Goal: Task Accomplishment & Management: Manage account settings

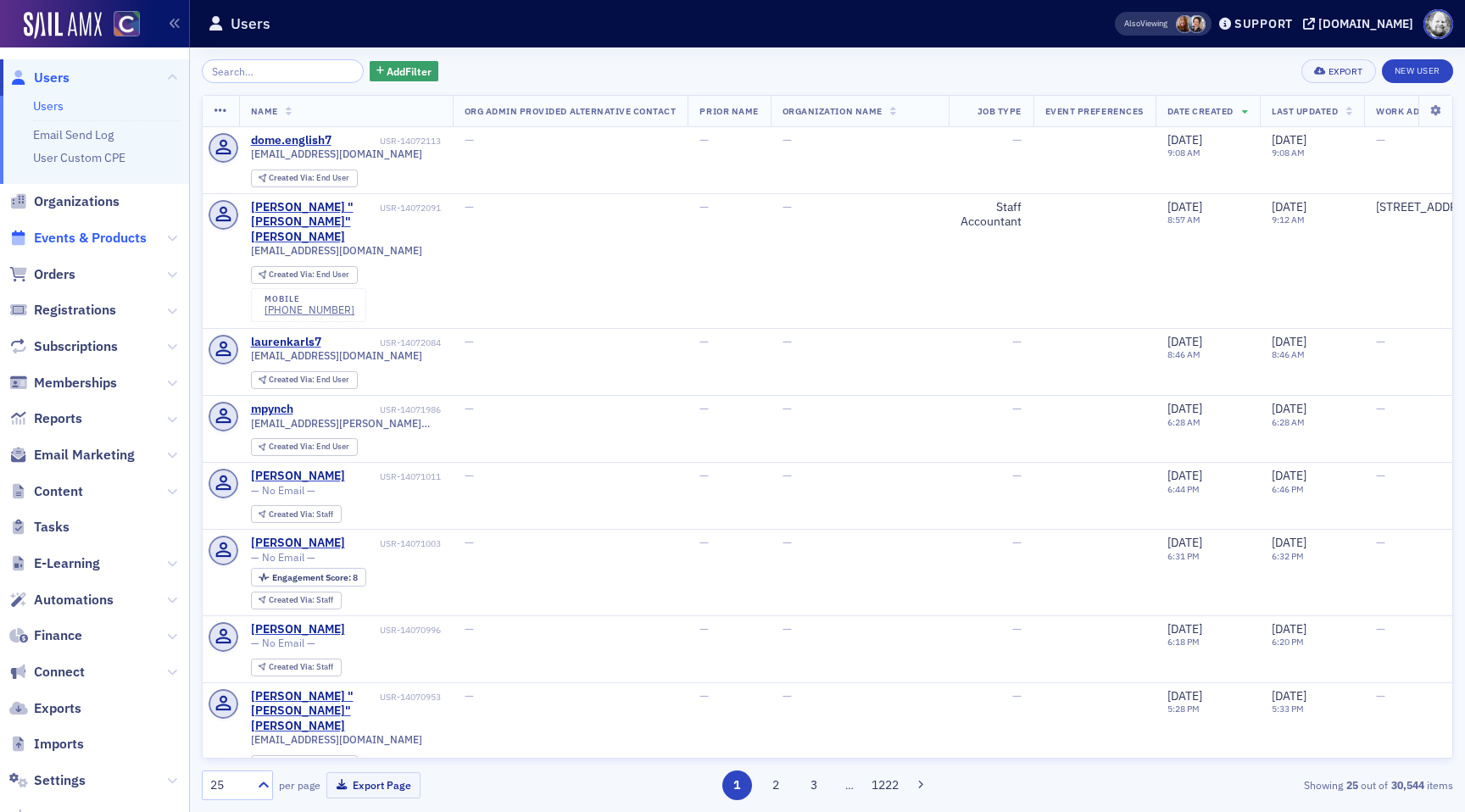
click at [73, 241] on span "Events & Products" at bounding box center [90, 238] width 112 height 19
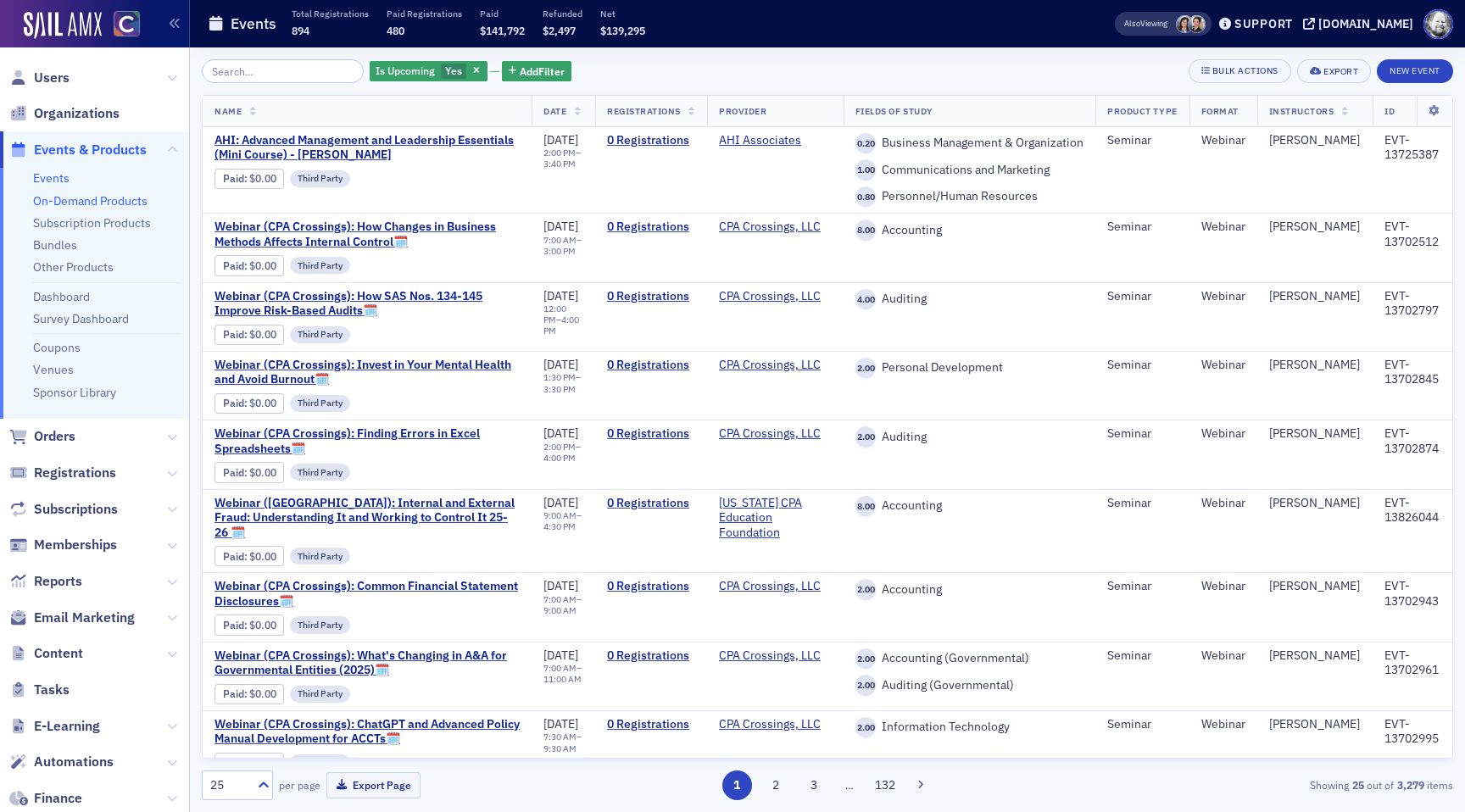
click at [84, 200] on link "On-Demand Products" at bounding box center [90, 200] width 114 height 15
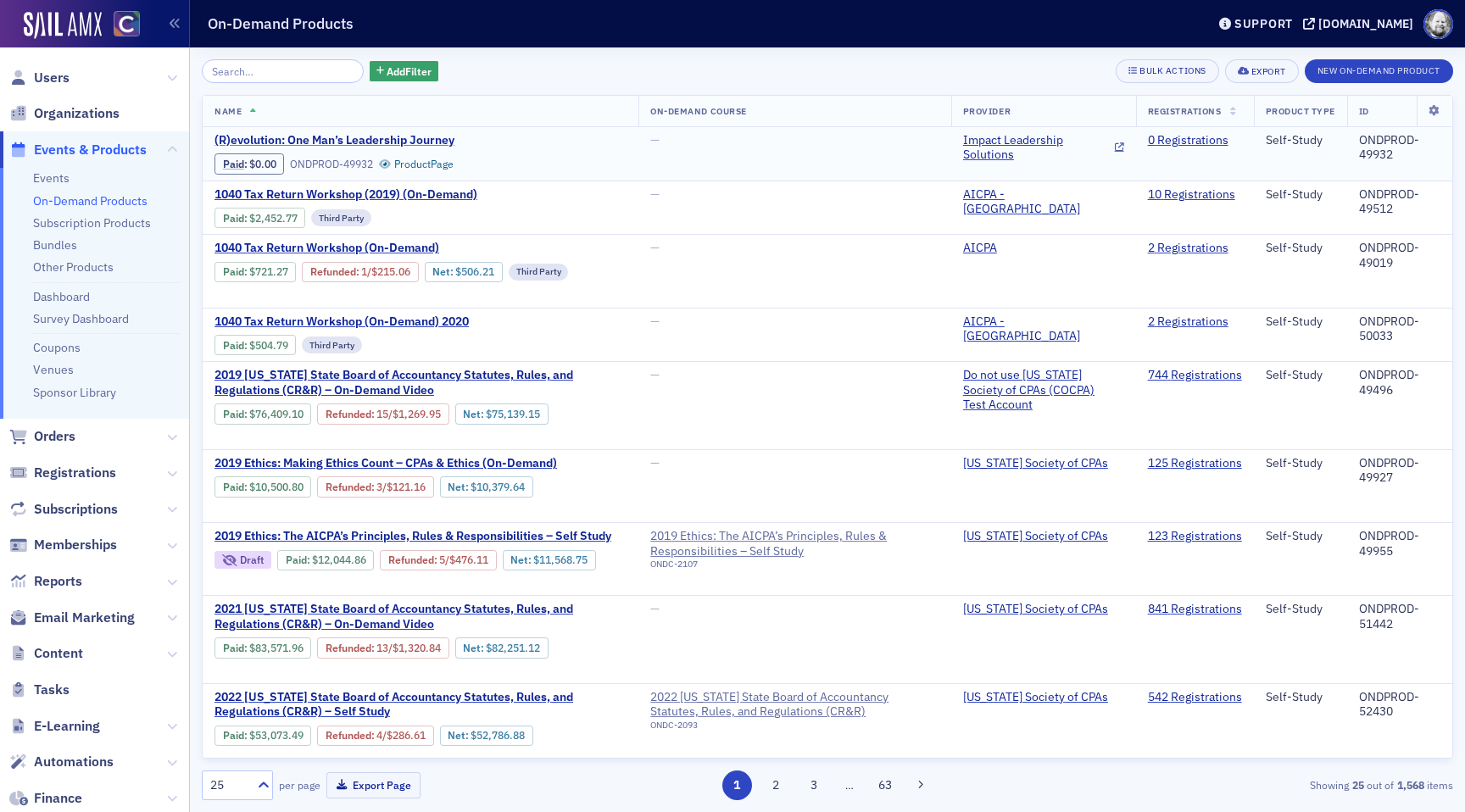
click at [266, 142] on span "(R)evolution: One Man’s Leadership Journey" at bounding box center [357, 140] width 285 height 15
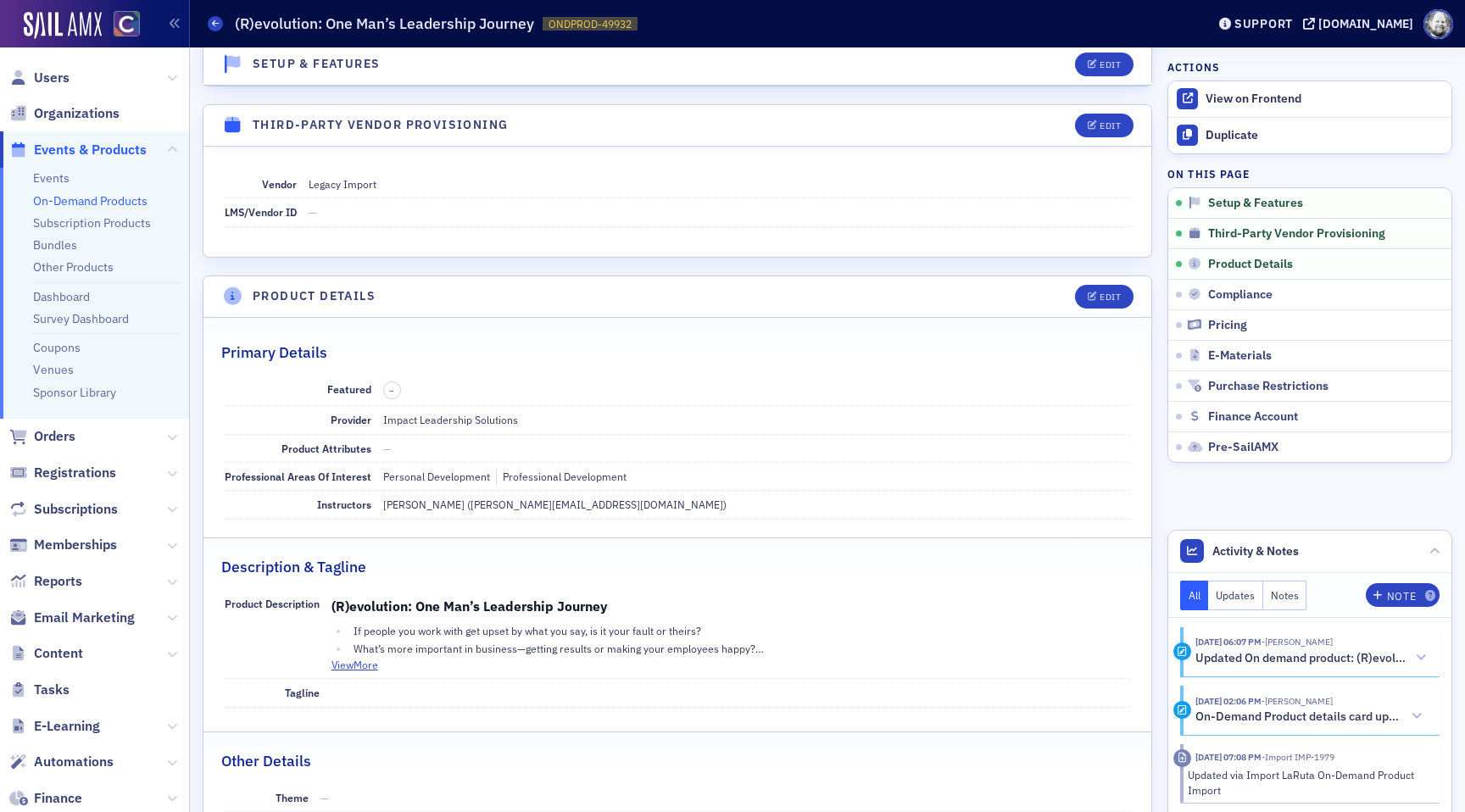
scroll to position [372, 0]
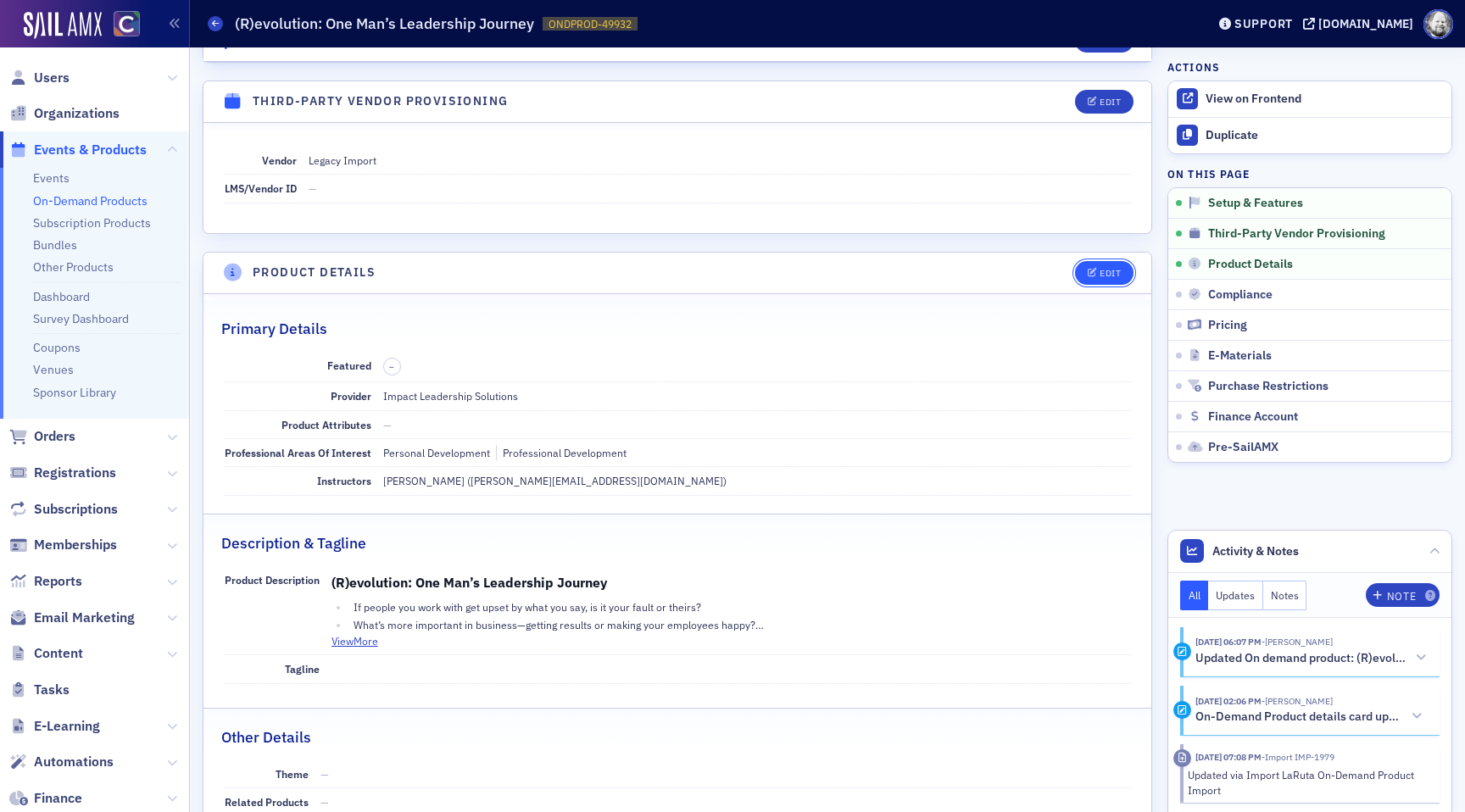
click at [1120, 272] on div "Edit" at bounding box center [1110, 274] width 21 height 9
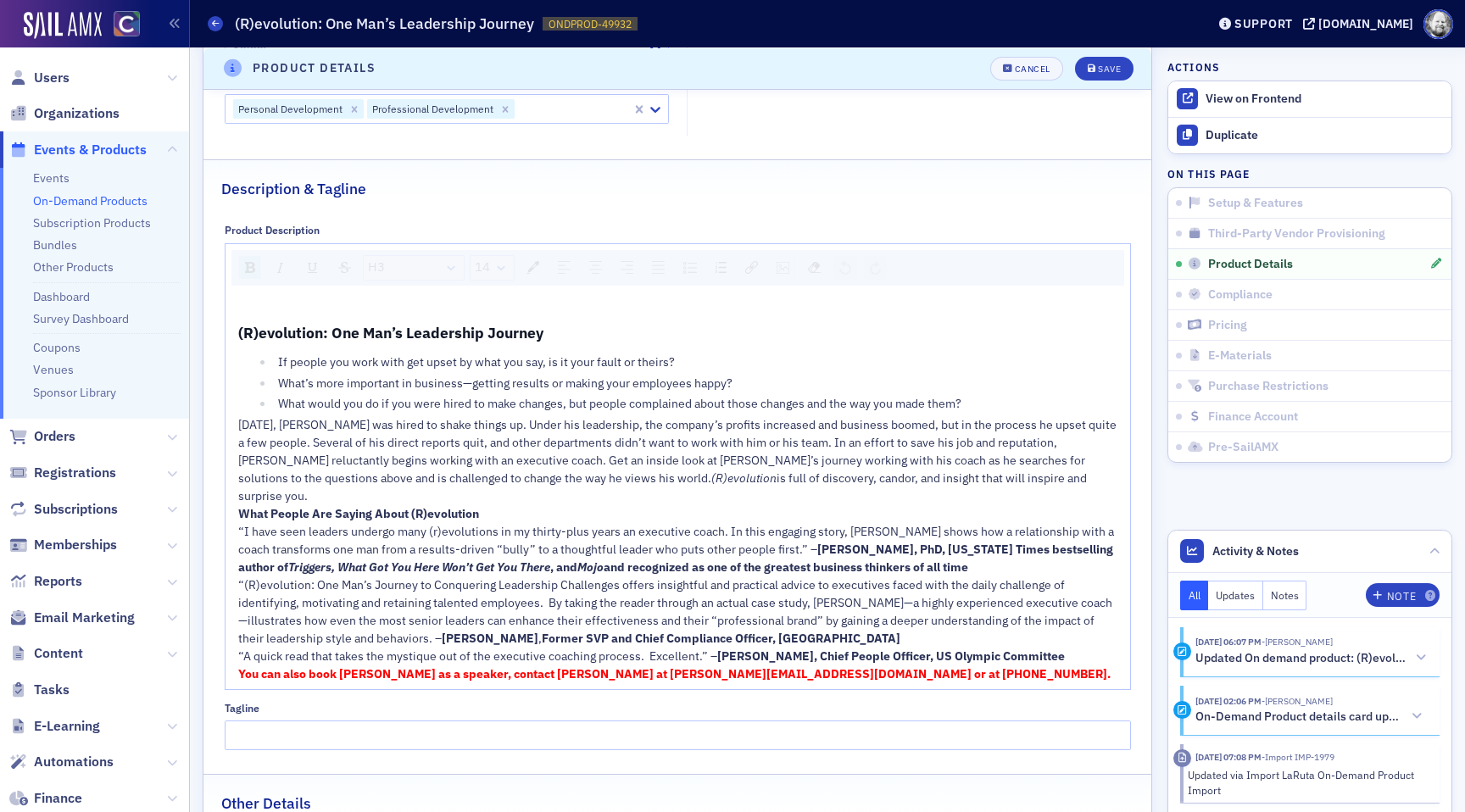
scroll to position [831, 0]
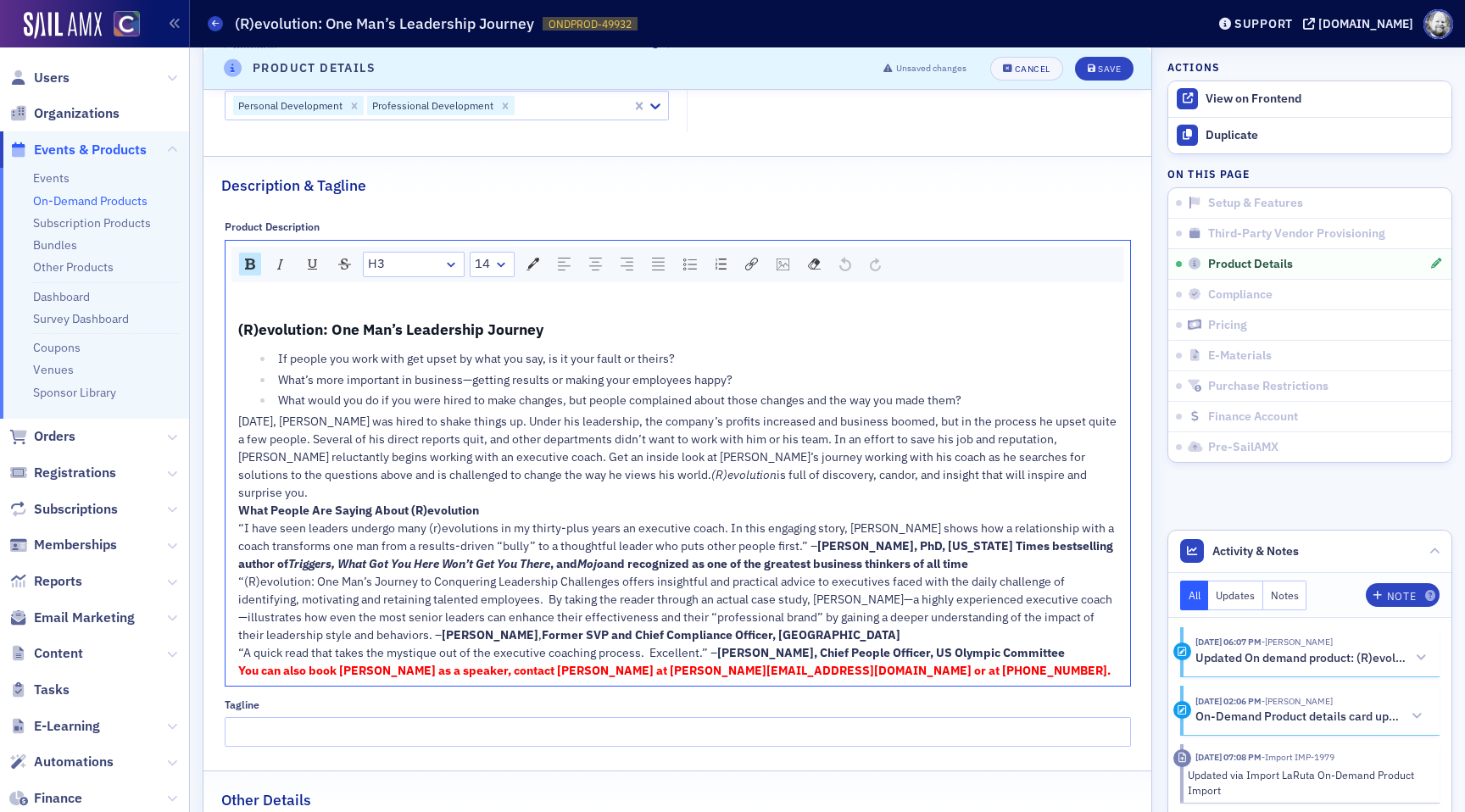
click at [810, 338] on div "(R)evolution: One Man’s Leadership Journey" at bounding box center [679, 330] width 880 height 24
click at [783, 261] on img "rdw-image-control" at bounding box center [784, 264] width 13 height 12
click at [815, 262] on img "rdw-remove-control" at bounding box center [814, 264] width 13 height 13
click at [1031, 60] on button "Cancel" at bounding box center [1027, 68] width 73 height 24
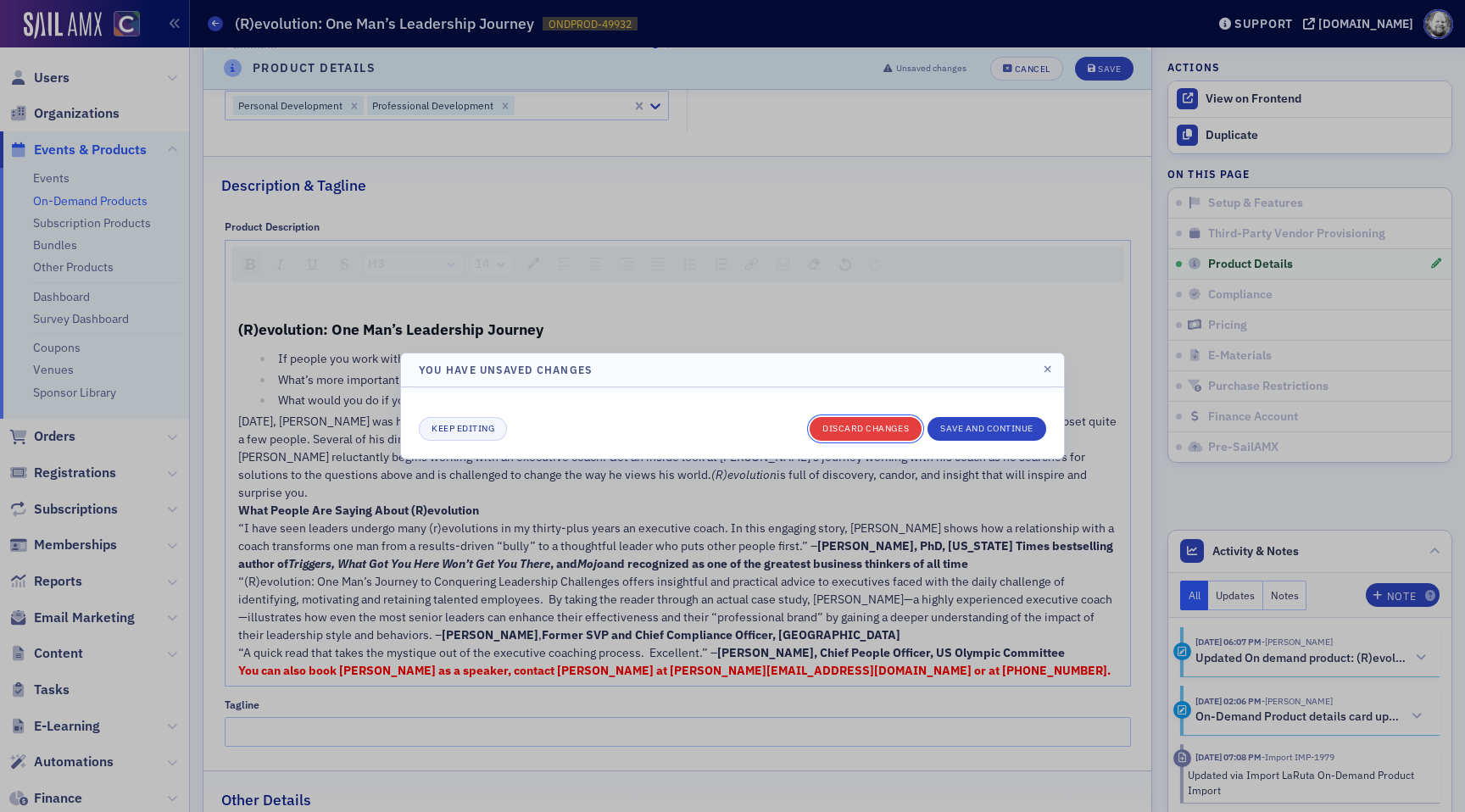
click at [886, 426] on button "Discard changes" at bounding box center [865, 429] width 112 height 24
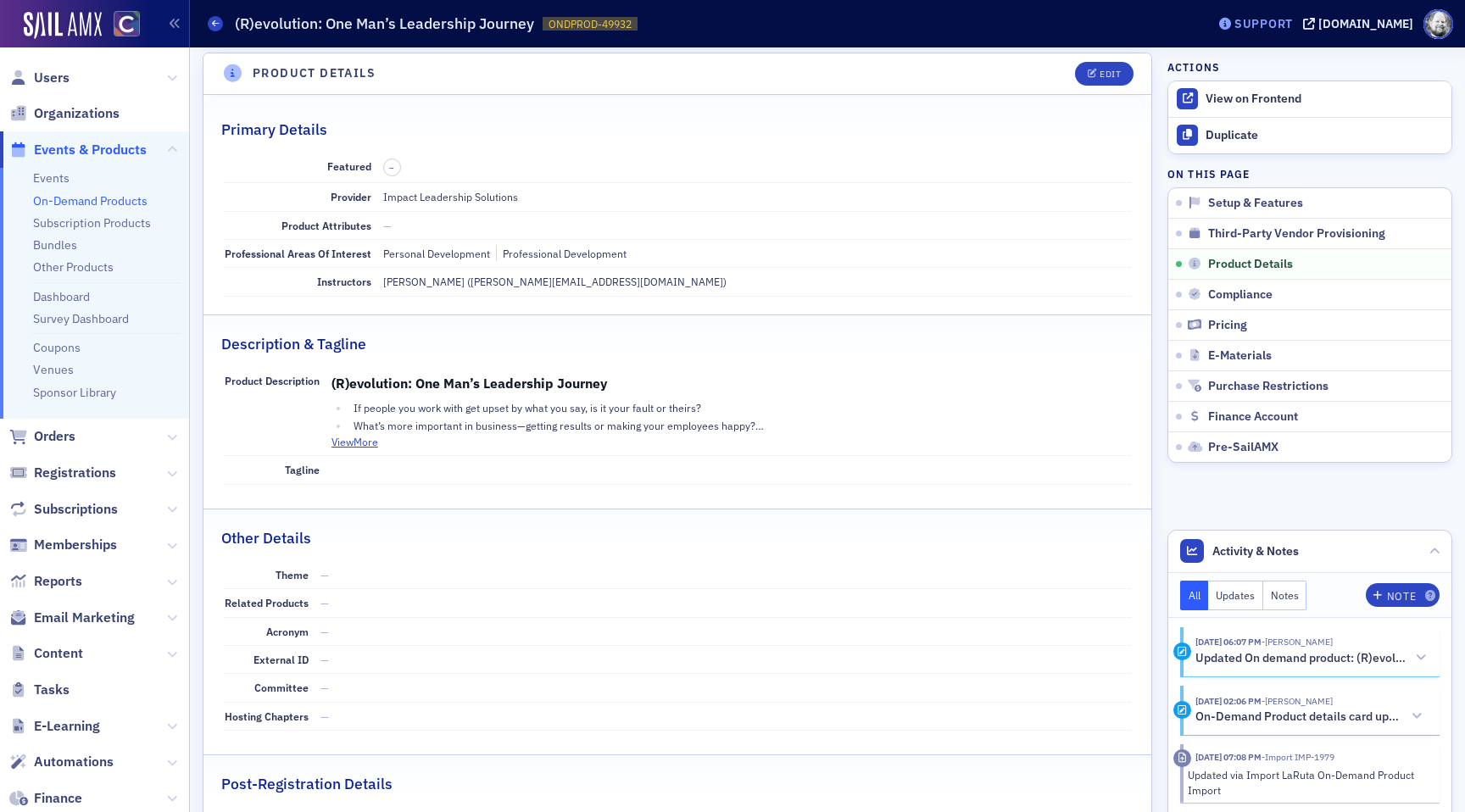
scroll to position [567, 0]
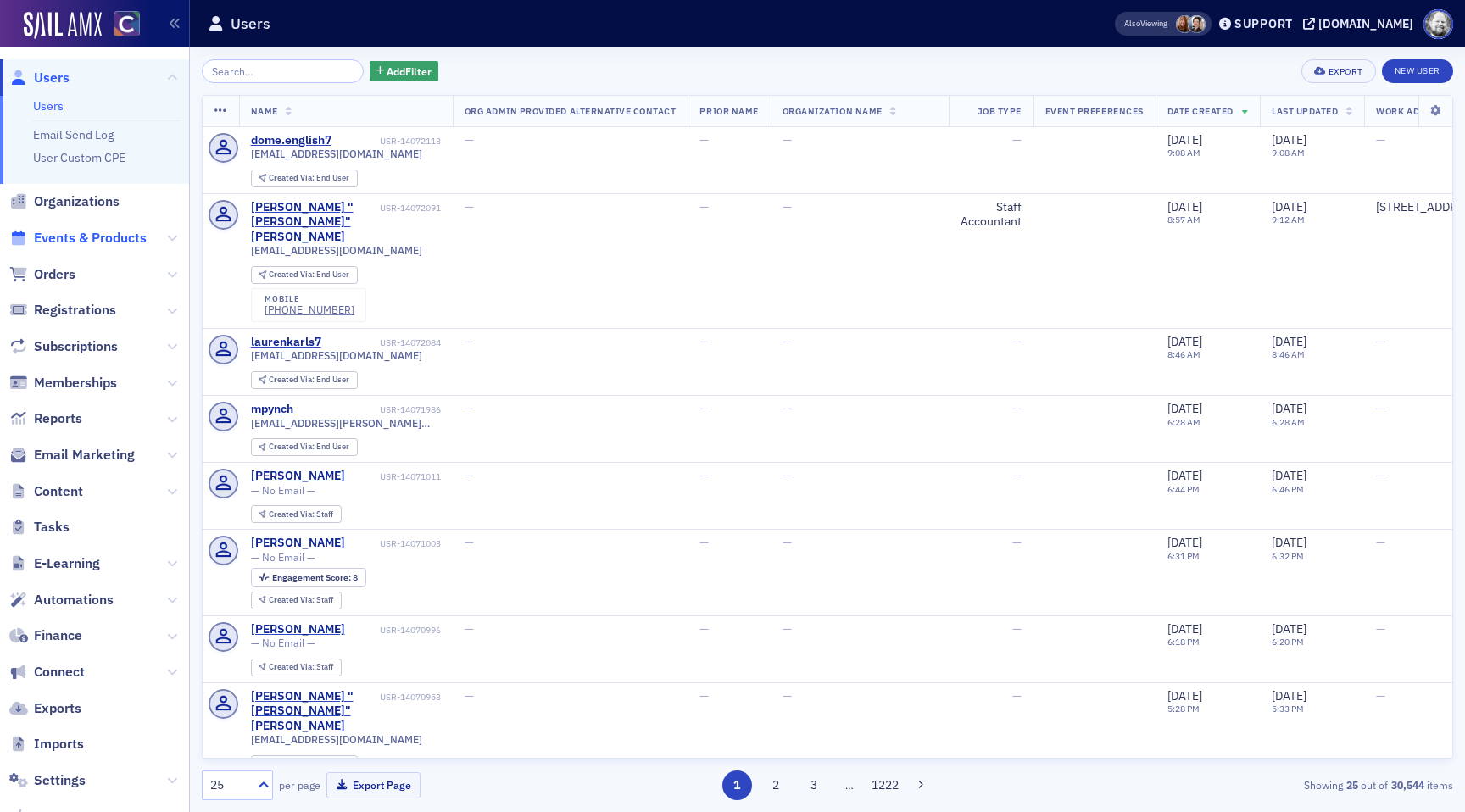
click at [102, 229] on span "Events & Products" at bounding box center [90, 238] width 112 height 19
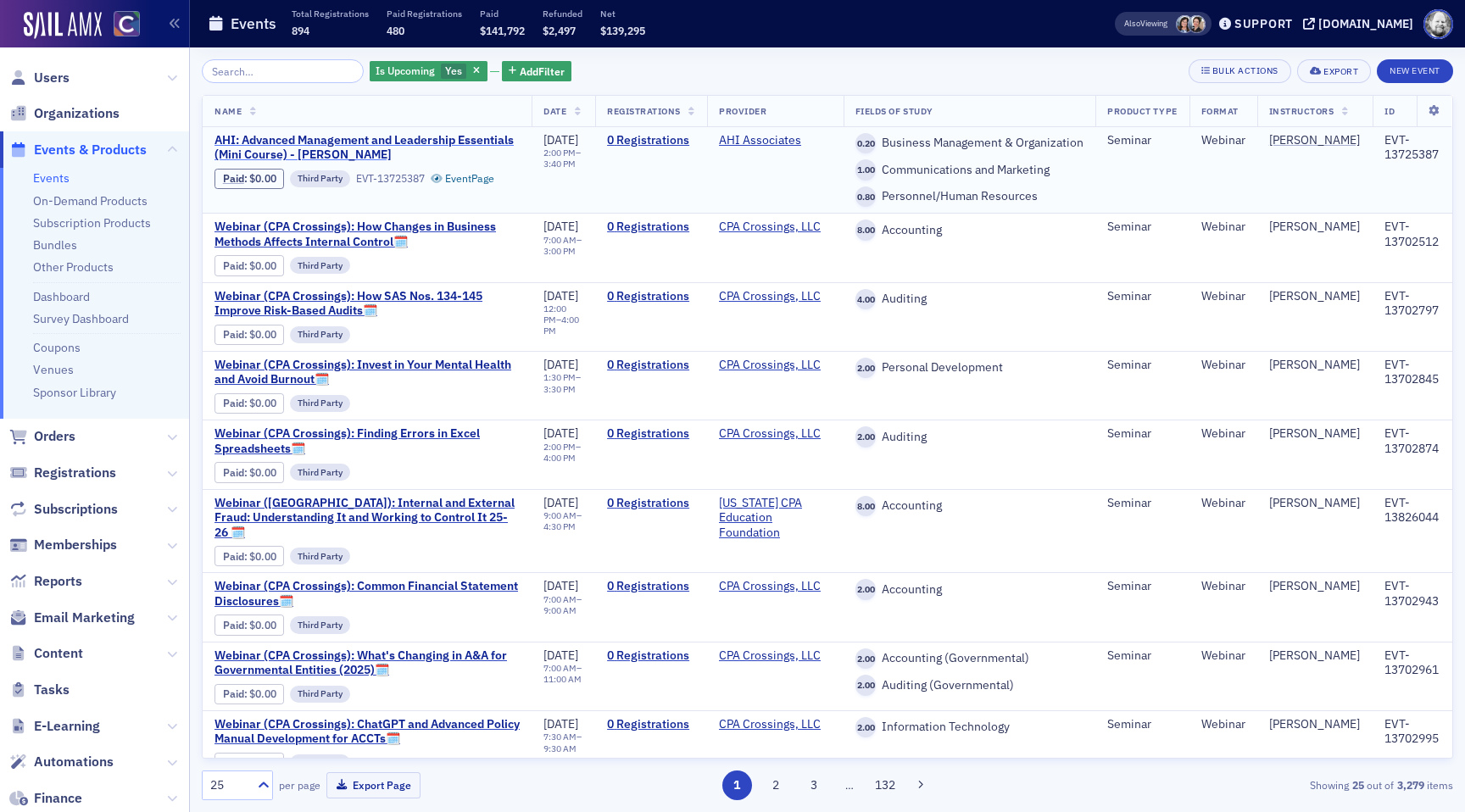
click at [240, 144] on span "AHI: Advanced Management and Leadership Essentials (Mini Course) - [PERSON_NAME]" at bounding box center [367, 148] width 305 height 30
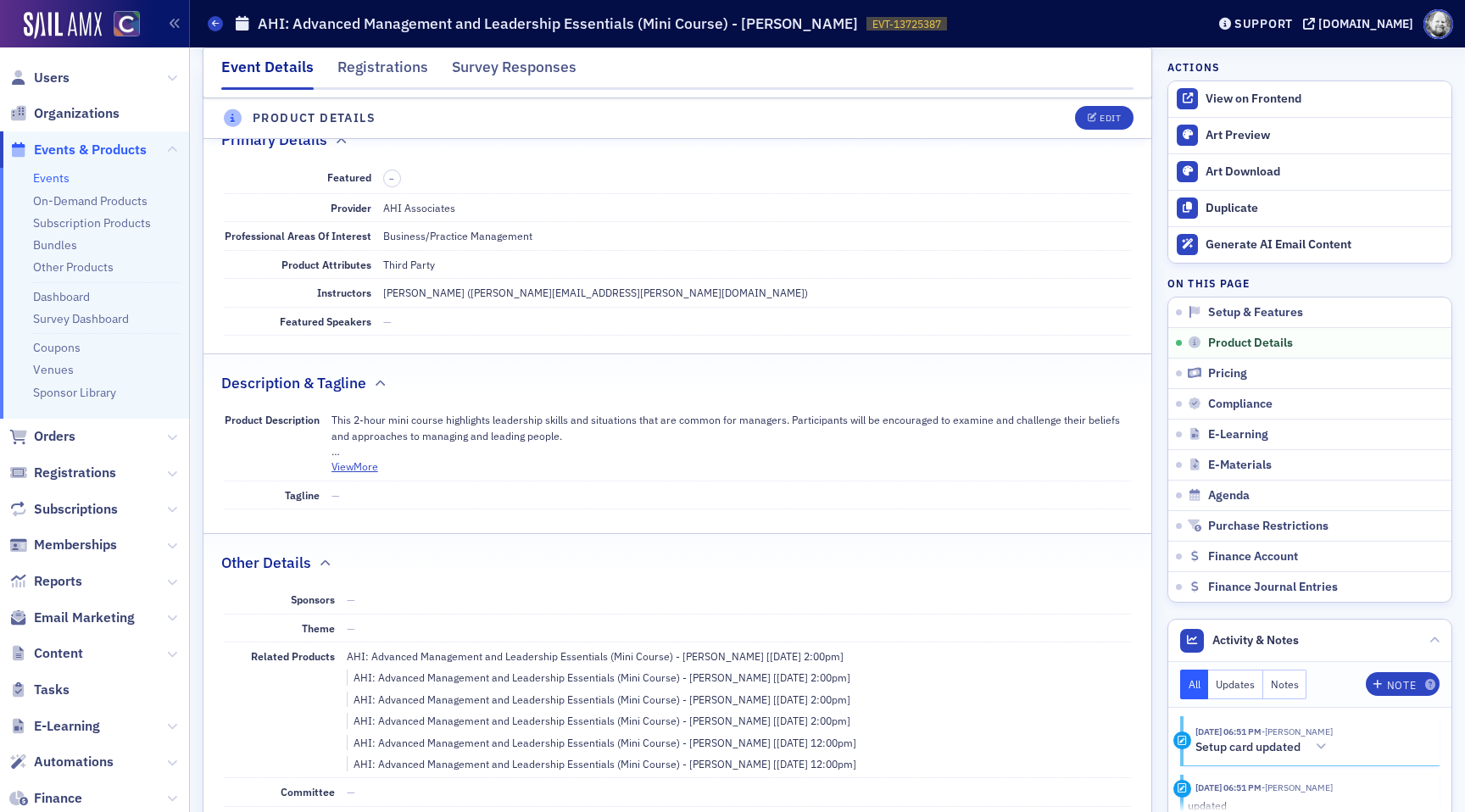
scroll to position [501, 0]
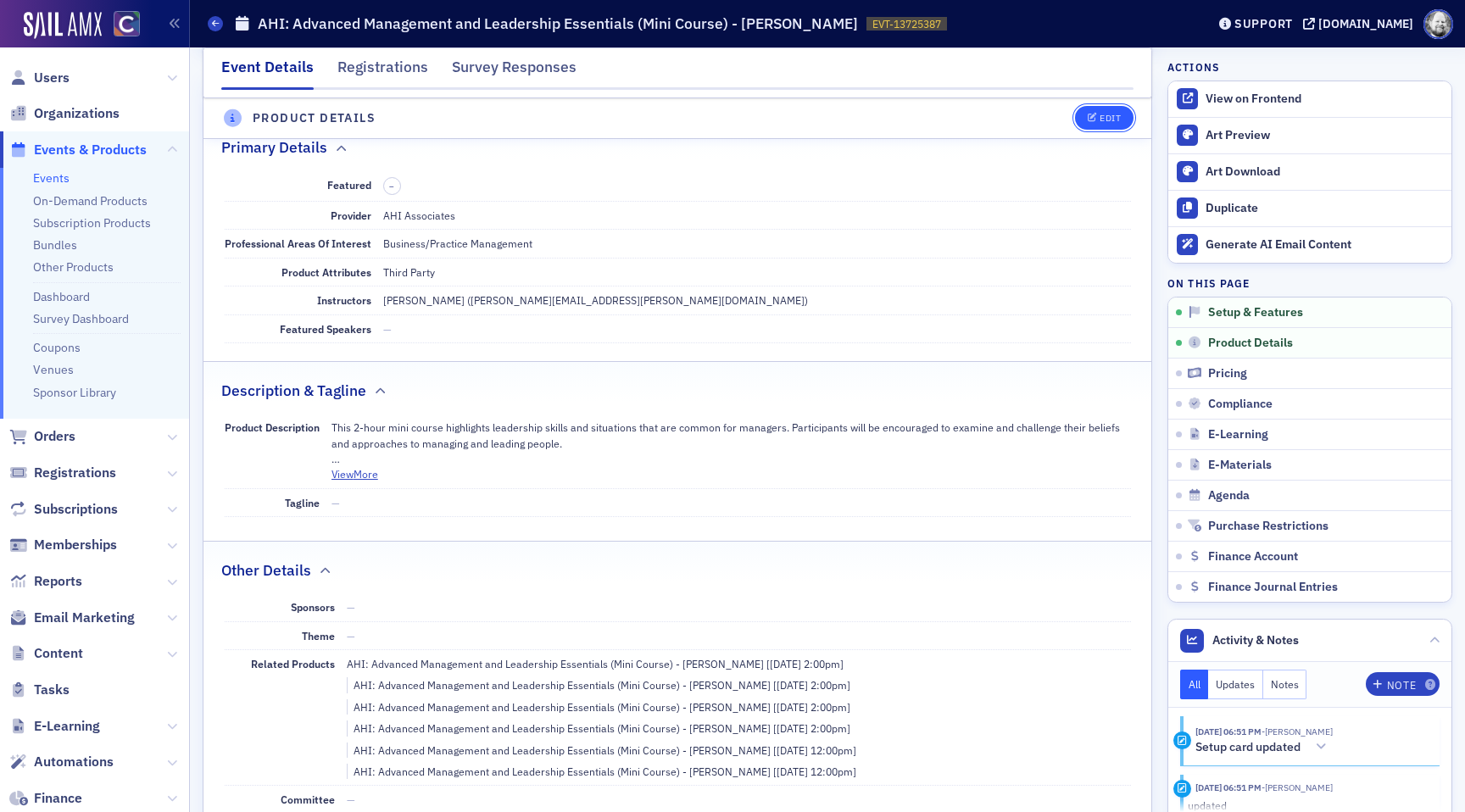
click at [1100, 114] on div "Edit" at bounding box center [1110, 119] width 21 height 9
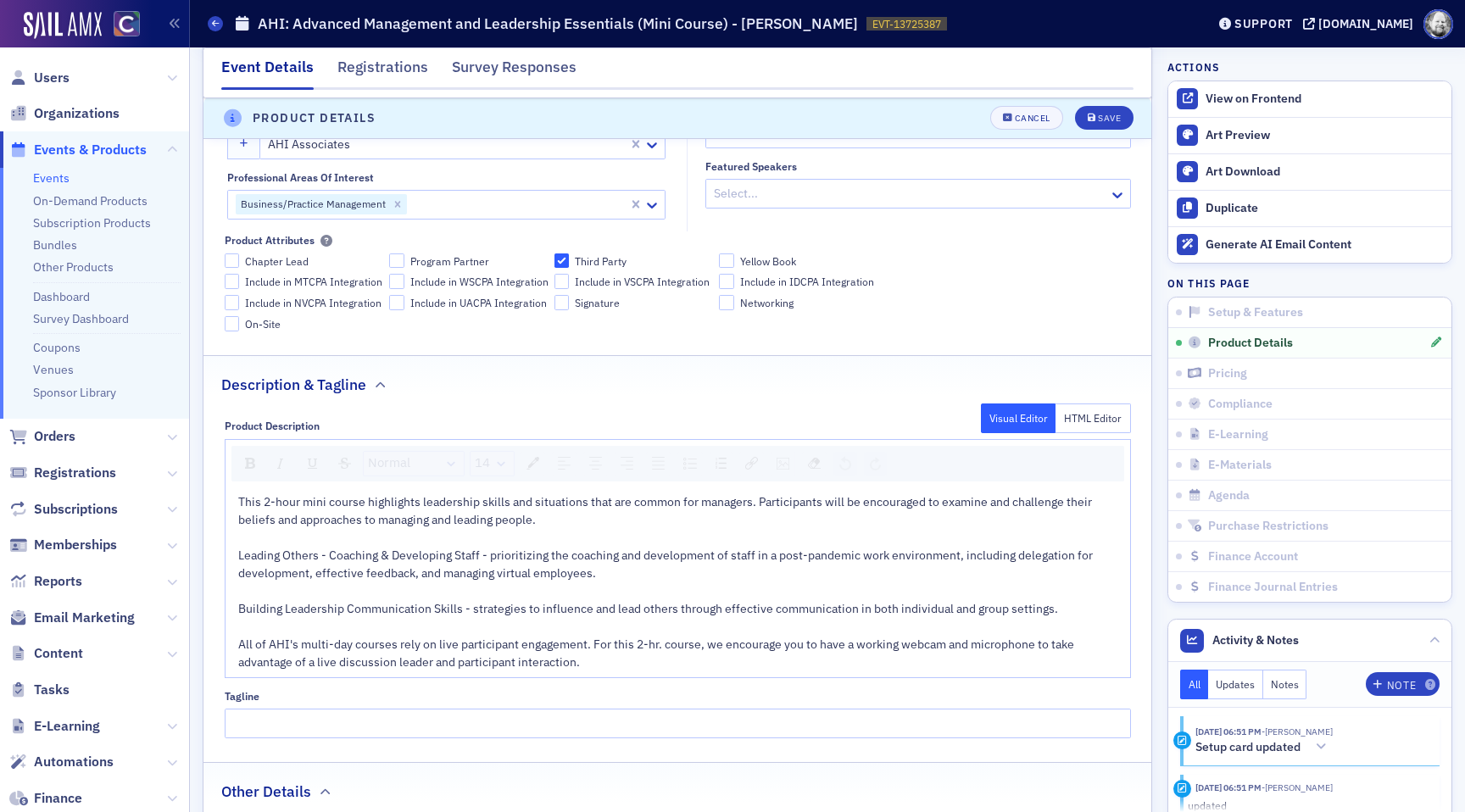
scroll to position [684, 0]
click at [1090, 420] on button "HTML Editor" at bounding box center [1093, 414] width 75 height 30
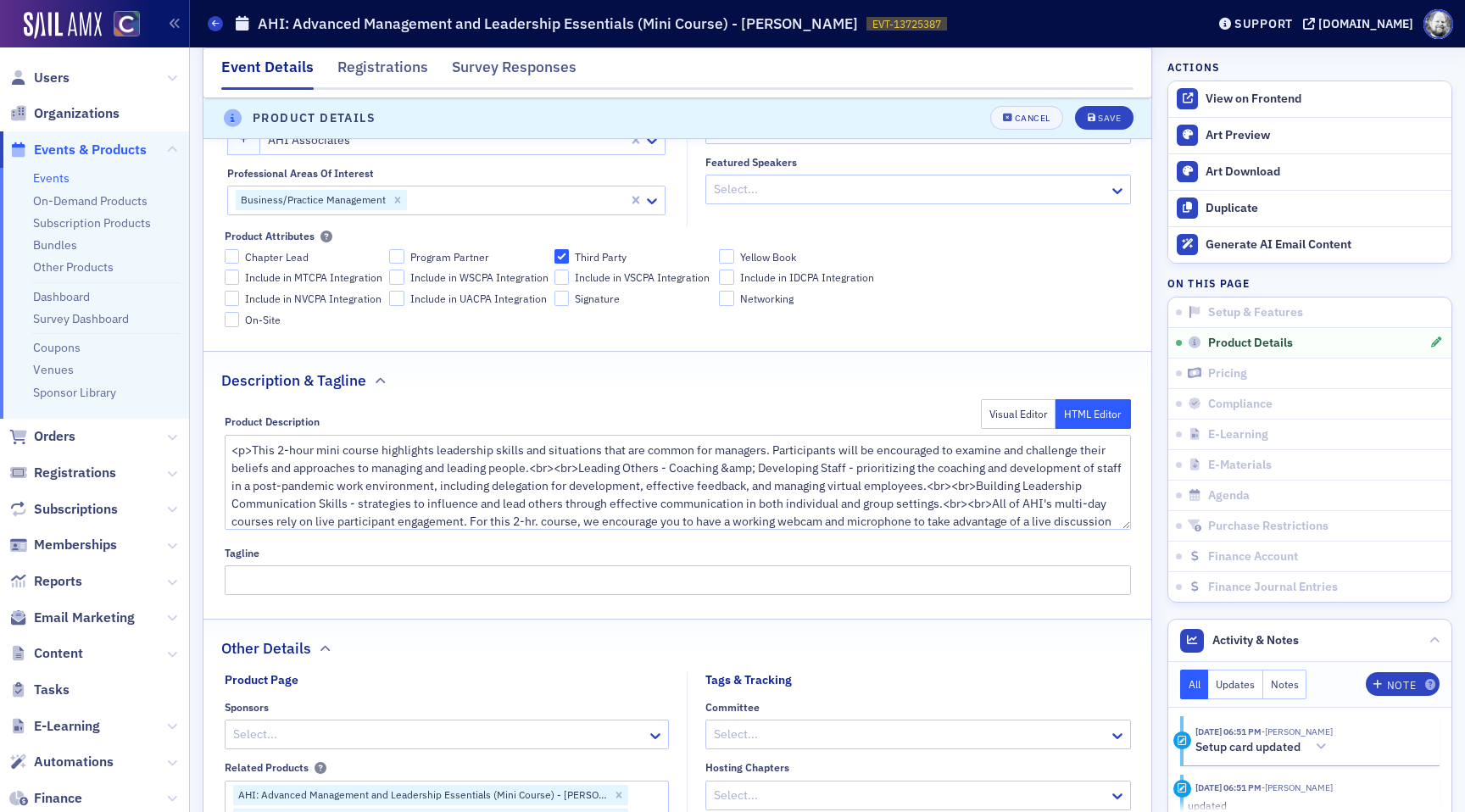
click at [1009, 416] on button "Visual Editor" at bounding box center [1018, 414] width 75 height 30
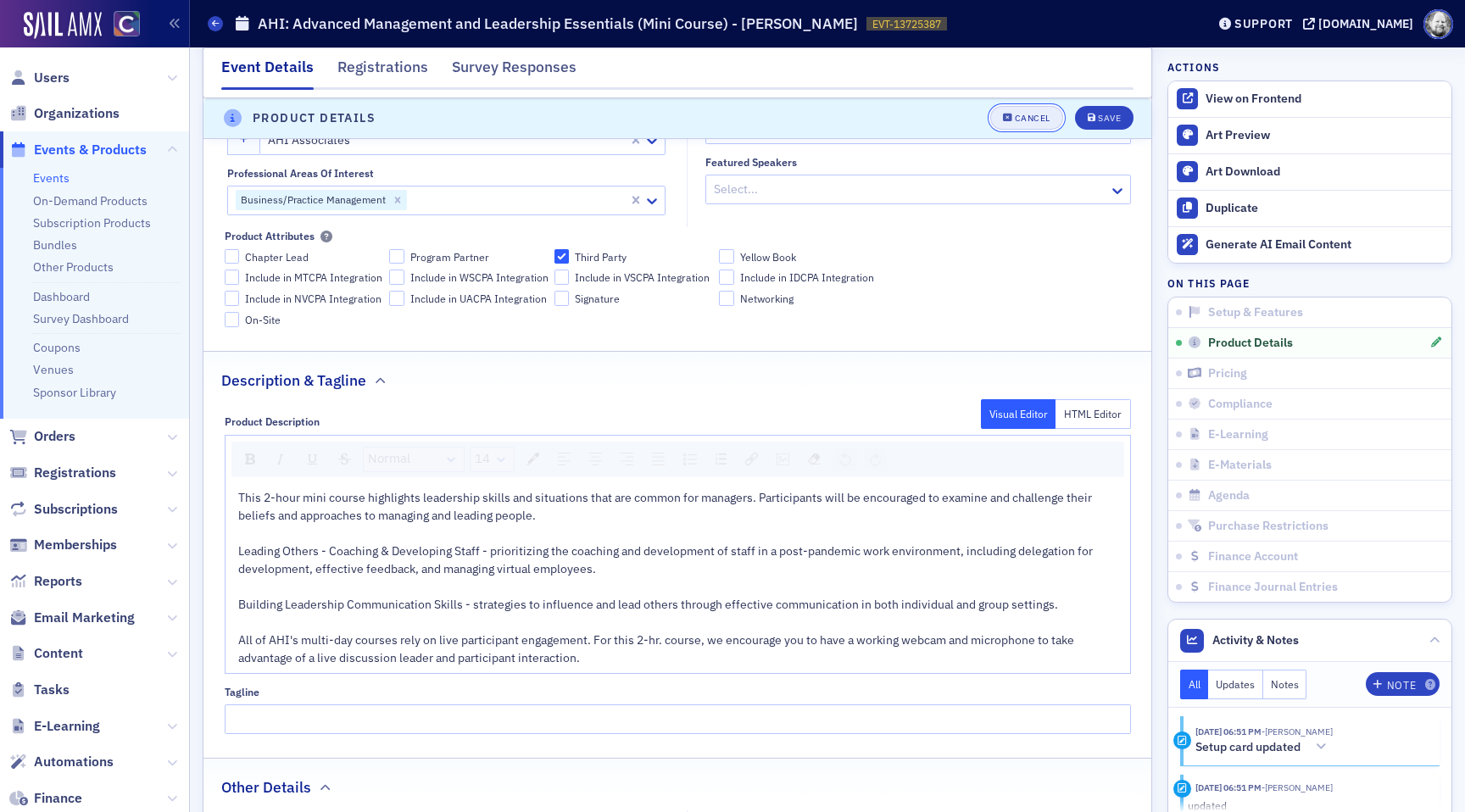
click at [1043, 121] on div "Cancel" at bounding box center [1032, 119] width 35 height 9
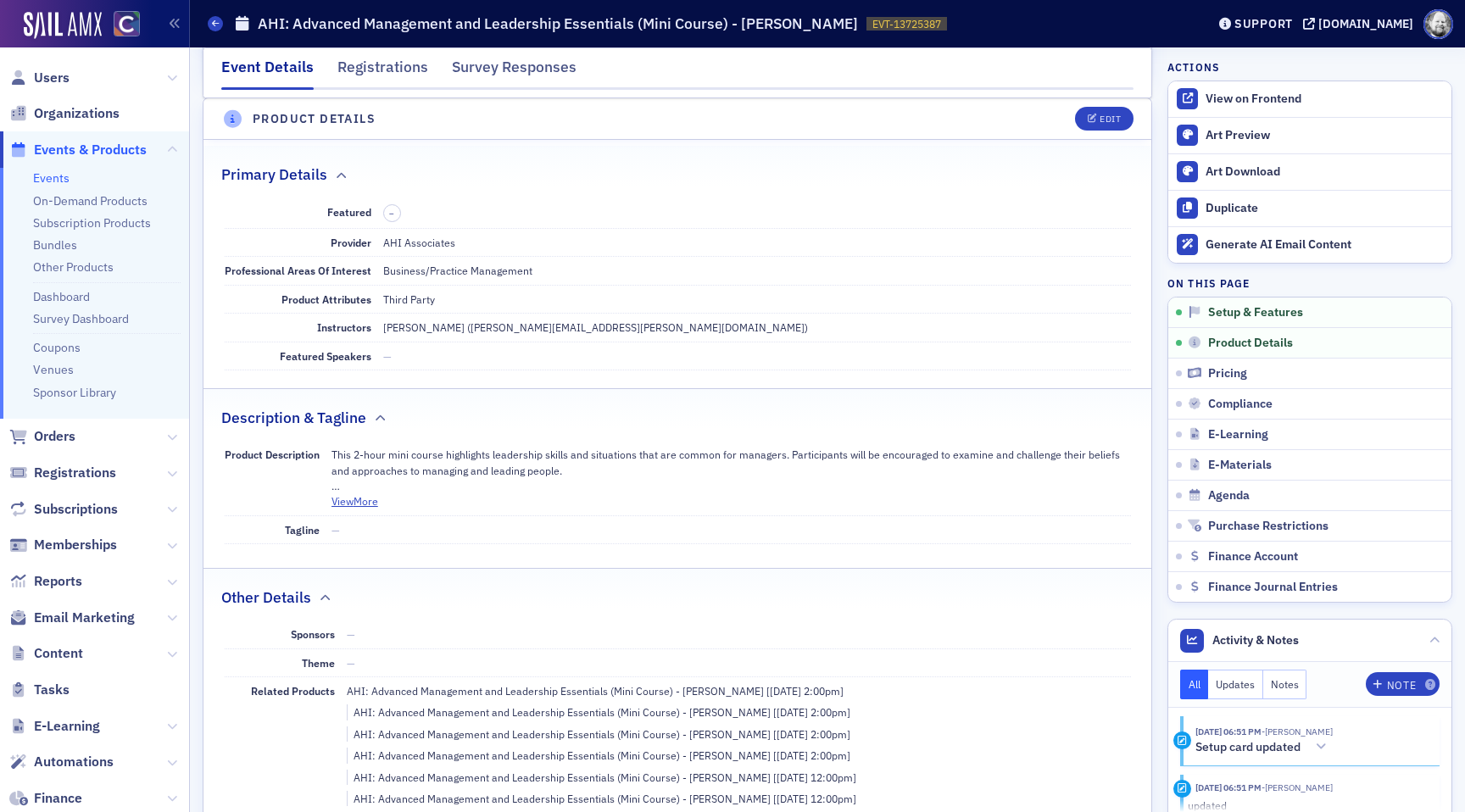
scroll to position [473, 0]
click at [94, 207] on link "On-Demand Products" at bounding box center [90, 200] width 114 height 15
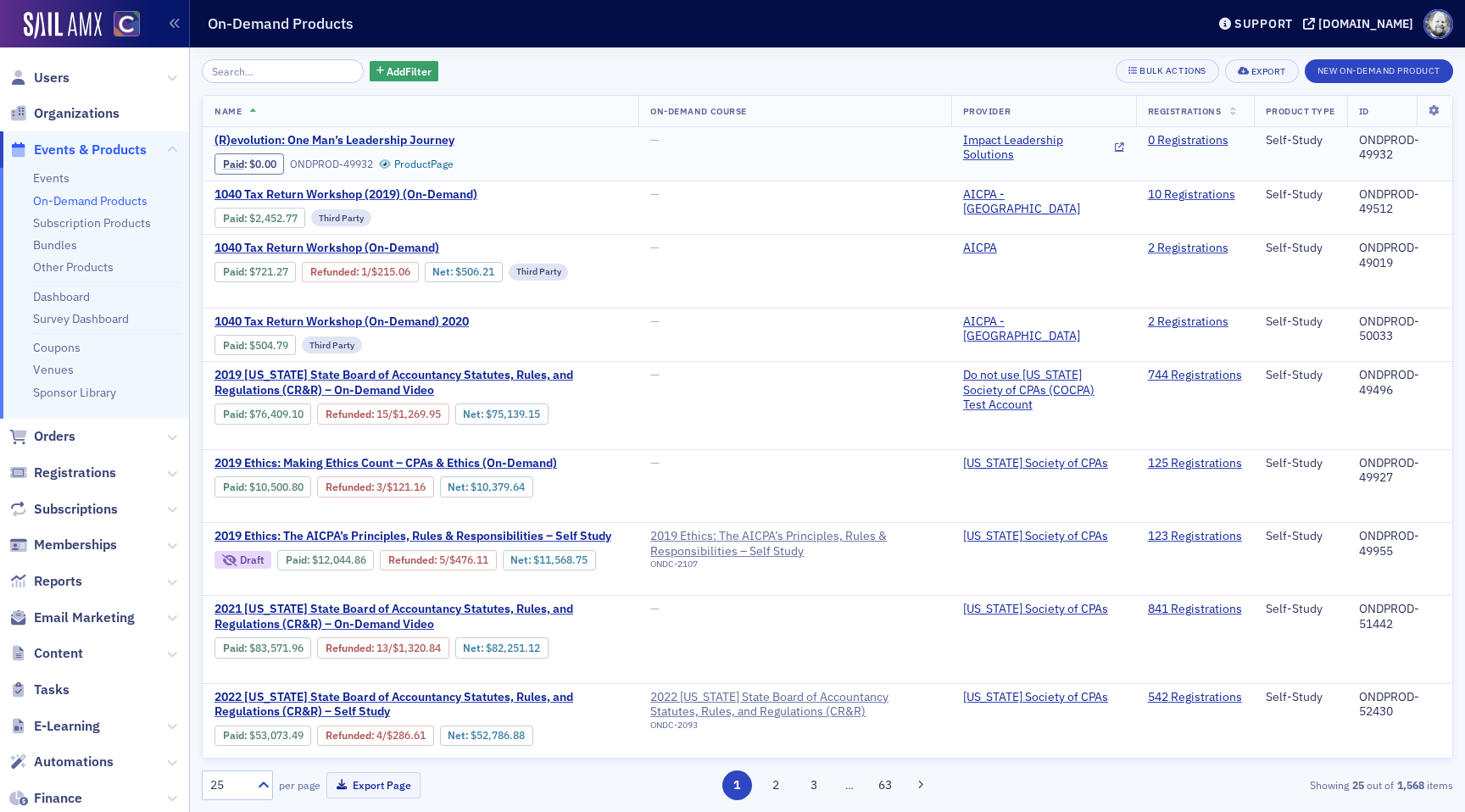
click at [381, 142] on span "(R)evolution: One Man’s Leadership Journey" at bounding box center [357, 140] width 285 height 15
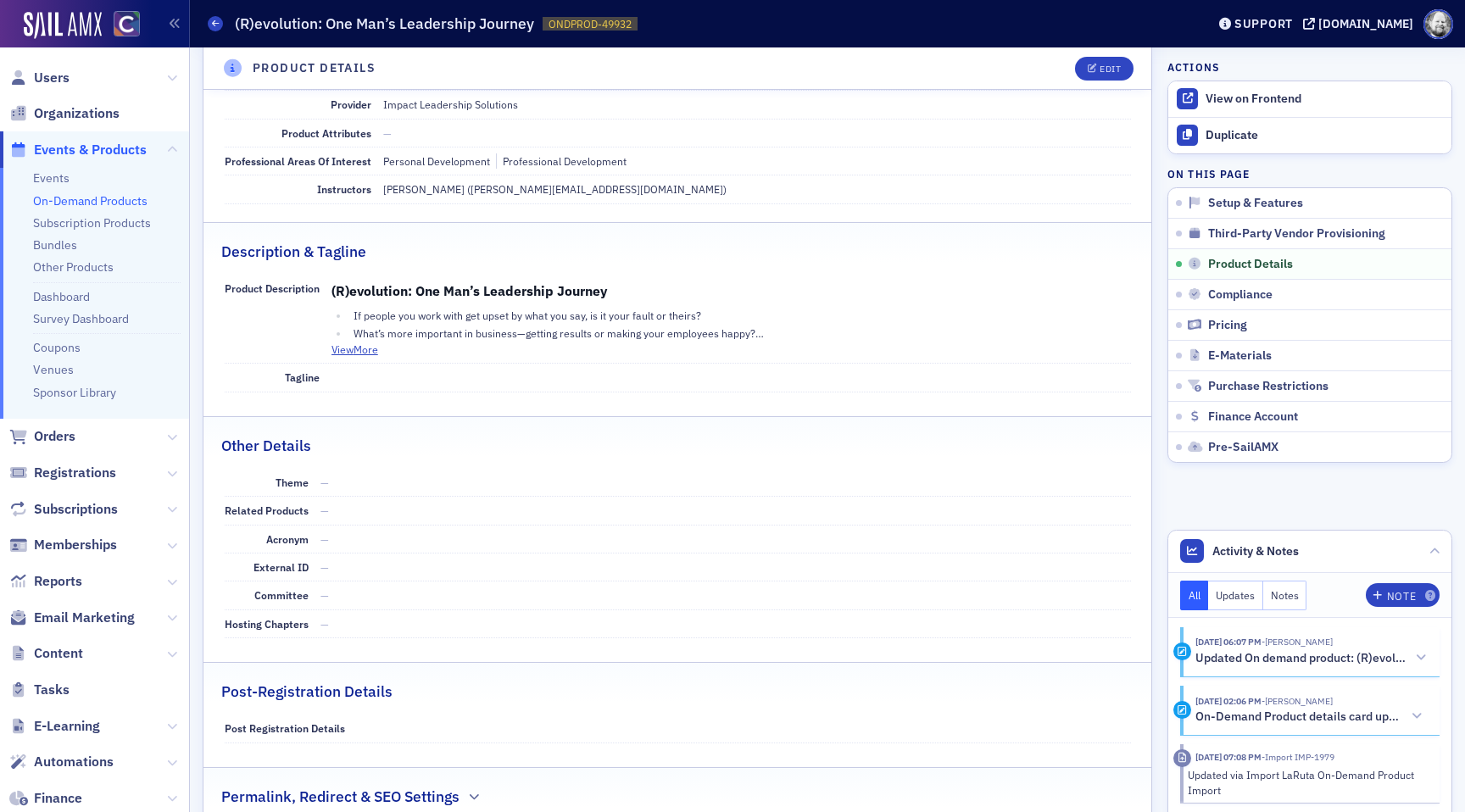
scroll to position [593, 0]
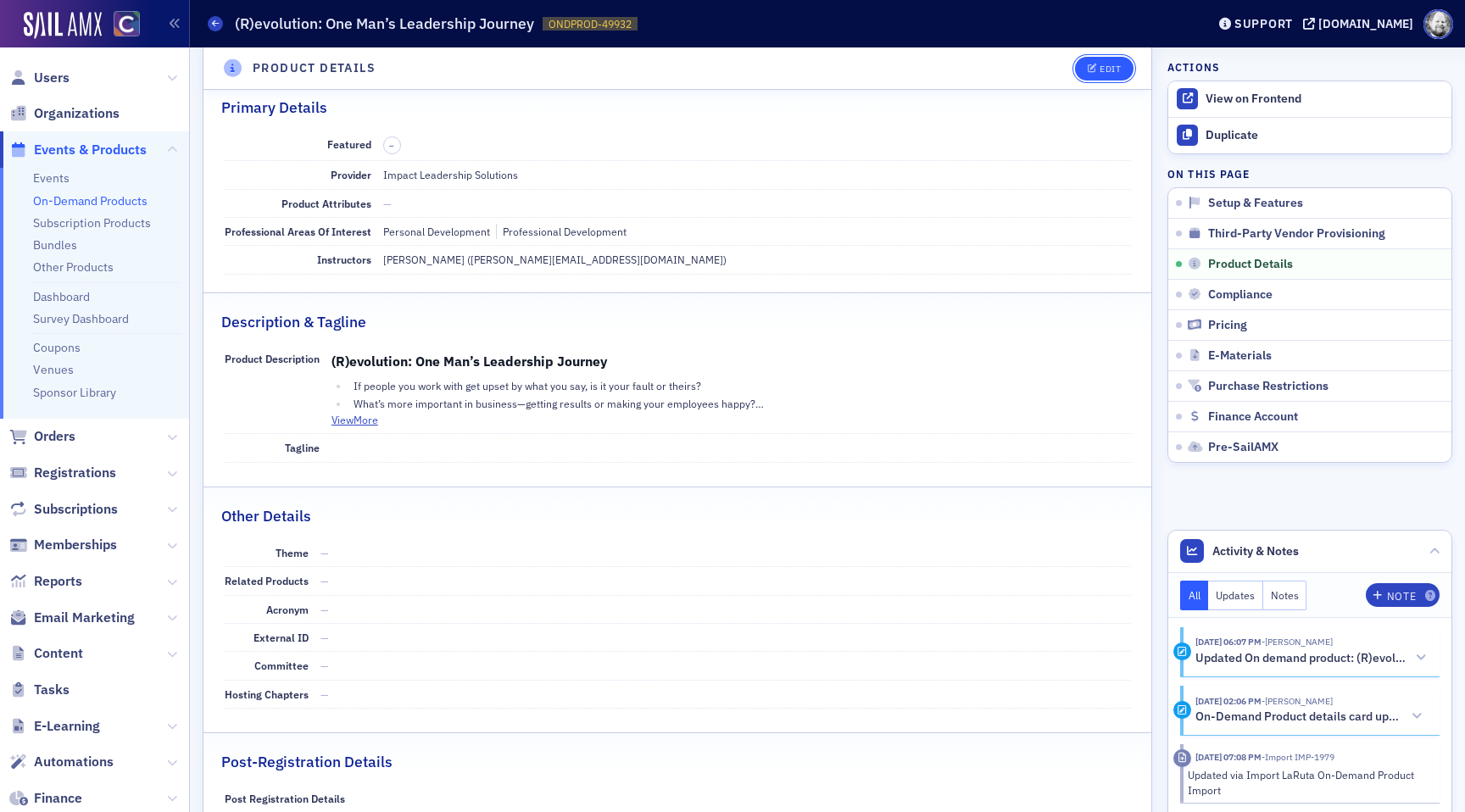
click at [1105, 71] on div "Edit" at bounding box center [1110, 69] width 21 height 9
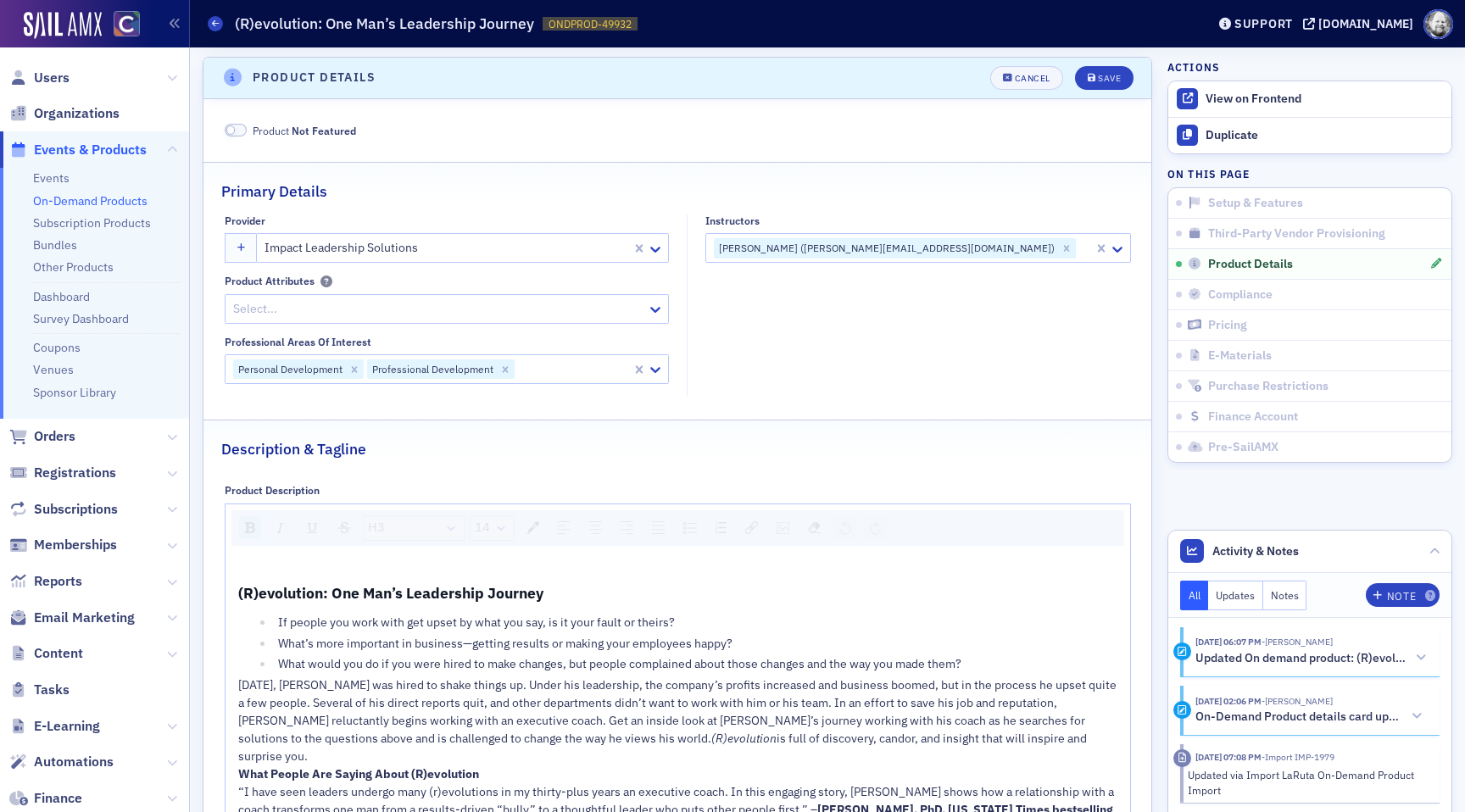
click at [1061, 470] on fieldset "Description & Tagline Product Description H3 14 (R)evolution: One Man’s Leaders…" at bounding box center [677, 720] width 948 height 602
click at [918, 578] on div "(R)evolution: One Man’s Leadership Journey If people you work with get upset by…" at bounding box center [678, 751] width 905 height 397
click at [784, 527] on img "rdw-image-control" at bounding box center [784, 528] width 13 height 12
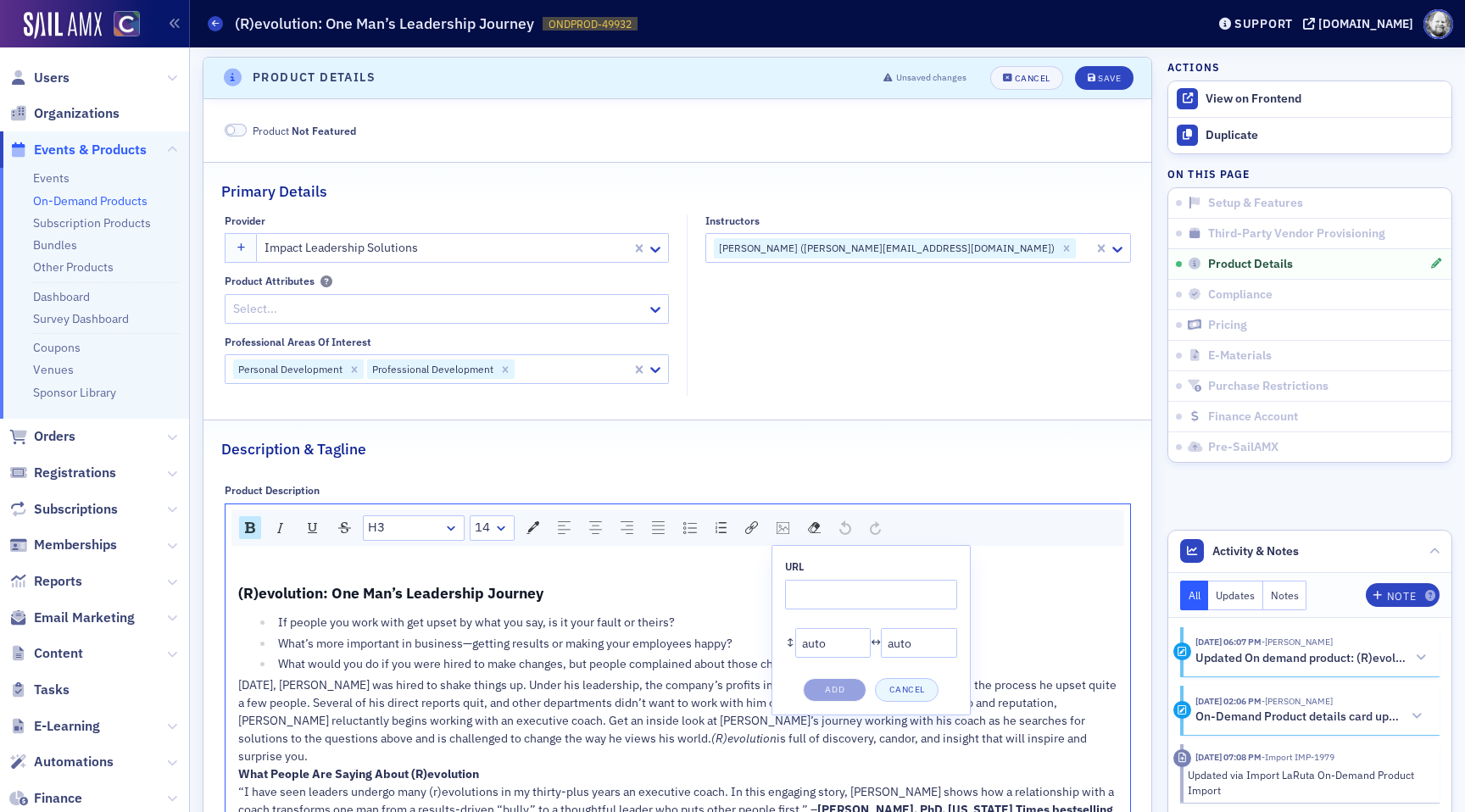
click at [705, 565] on div "(R)evolution: One Man’s Leadership Journey If people you work with get upset by…" at bounding box center [678, 751] width 905 height 397
click at [1038, 79] on div "Cancel" at bounding box center [1032, 78] width 35 height 9
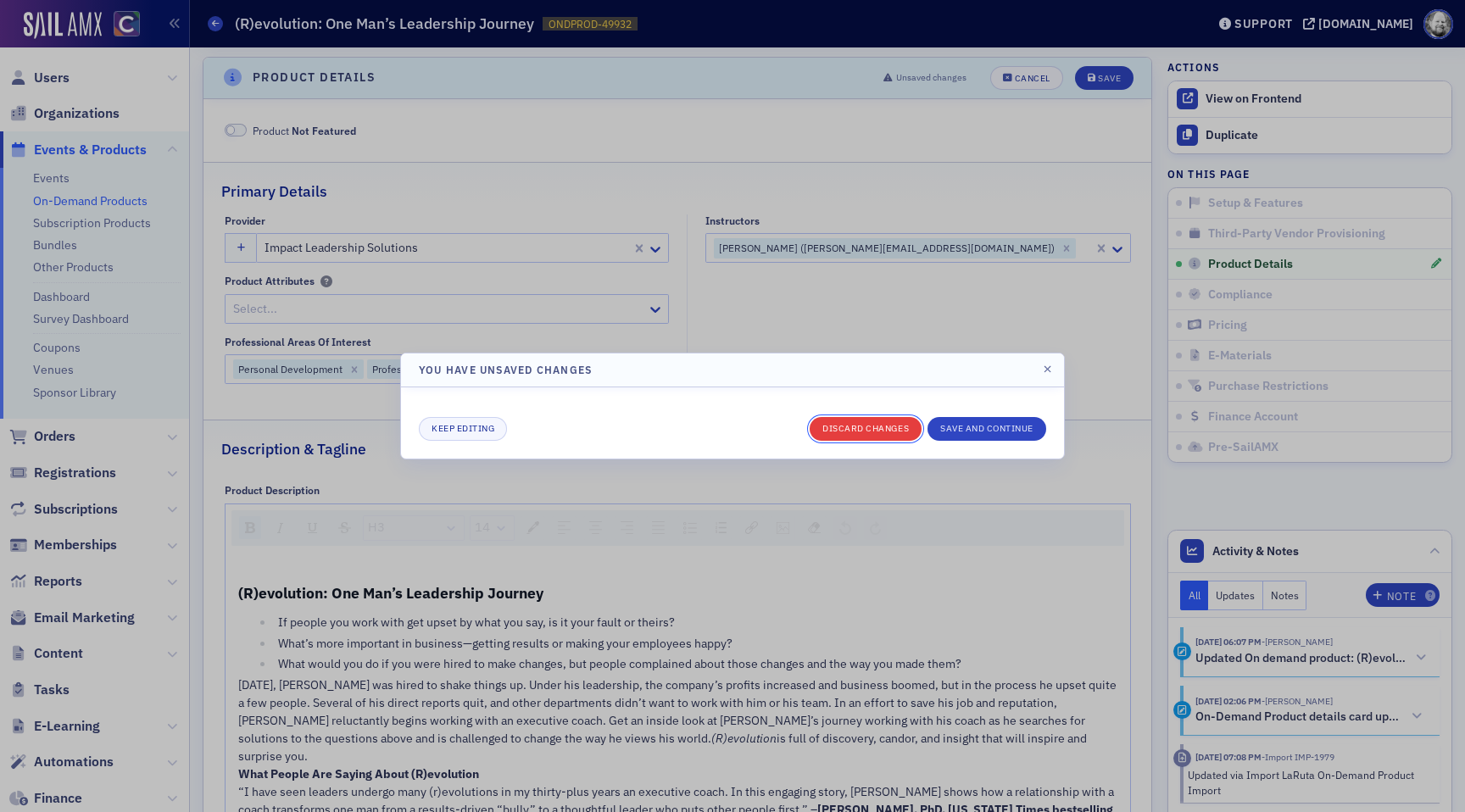
click at [882, 436] on button "Discard changes" at bounding box center [865, 429] width 112 height 24
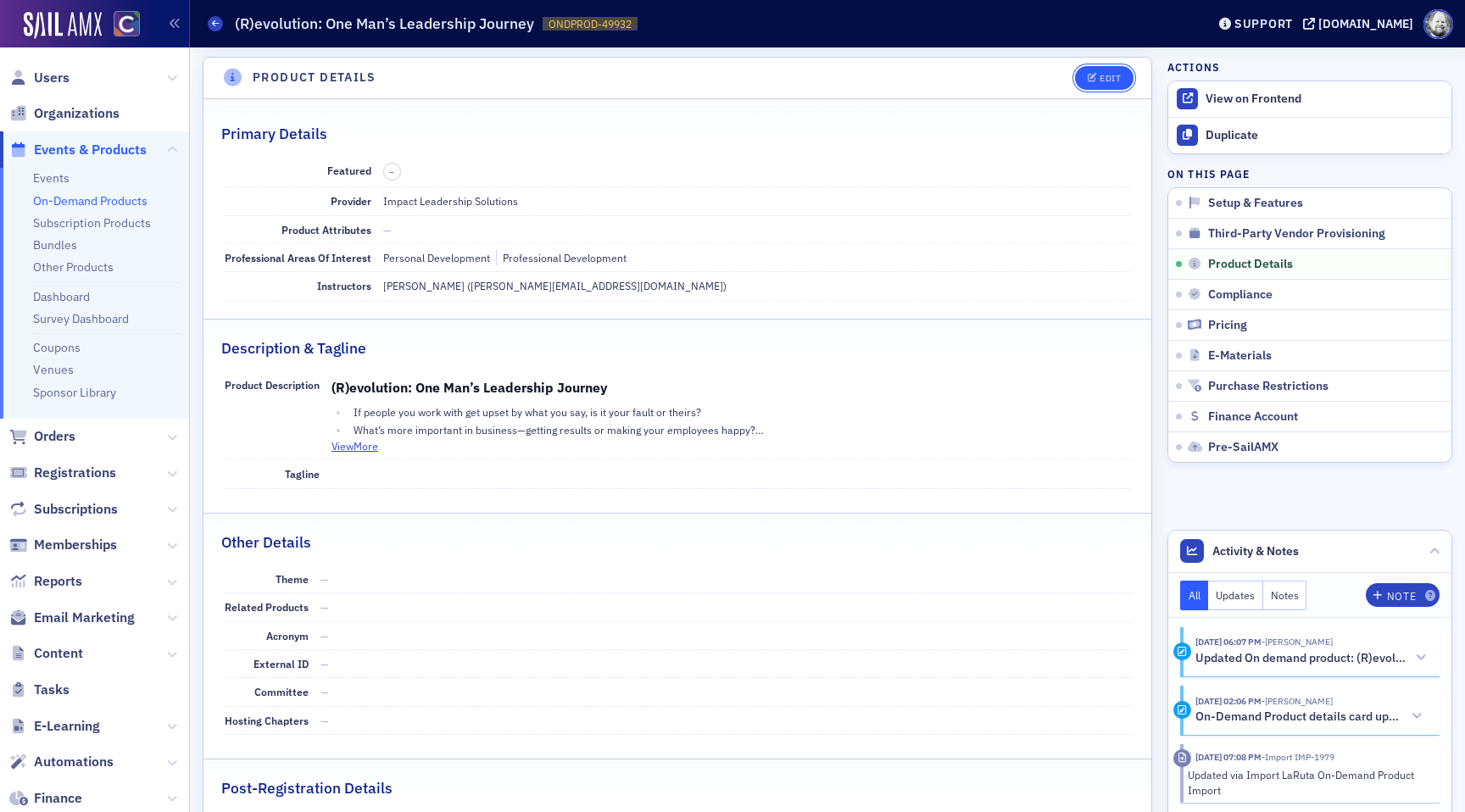
click at [1107, 73] on div "Edit" at bounding box center [1110, 78] width 21 height 9
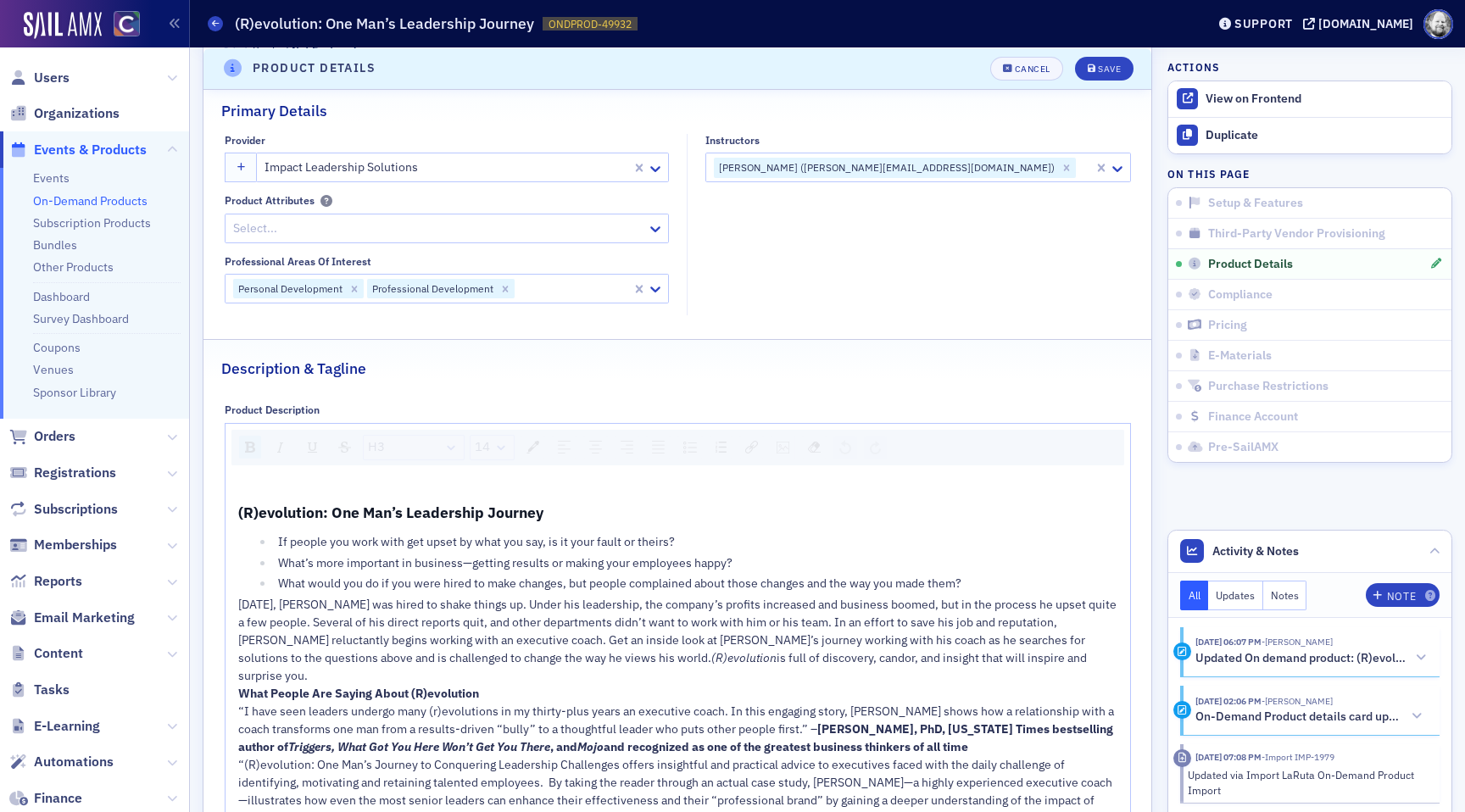
scroll to position [669, 0]
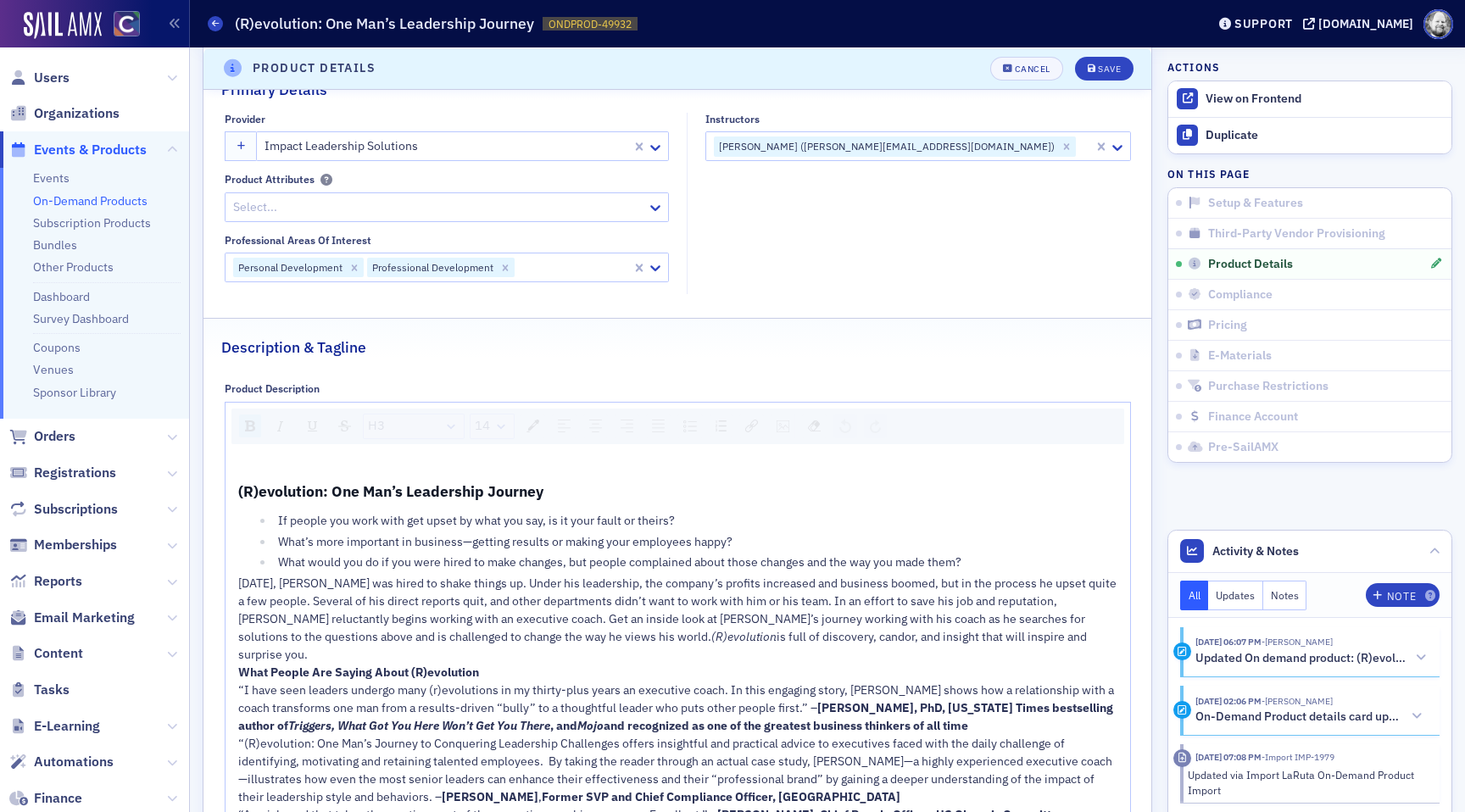
click at [878, 466] on div "(R)evolution: One Man’s Leadership Journey If people you work with get upset by…" at bounding box center [678, 649] width 905 height 397
click at [1038, 64] on div "Cancel" at bounding box center [1032, 69] width 35 height 9
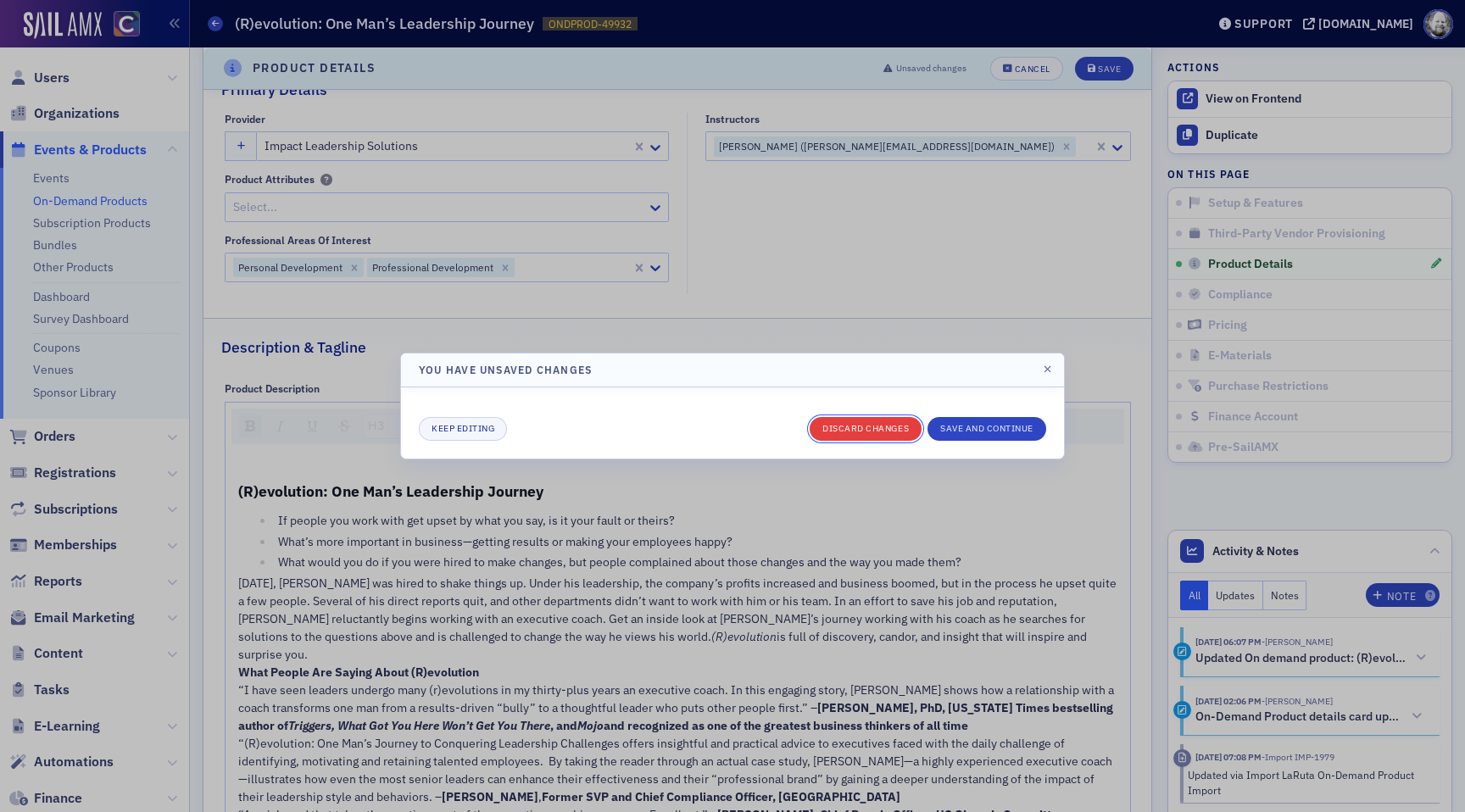
click at [847, 425] on button "Discard changes" at bounding box center [865, 429] width 112 height 24
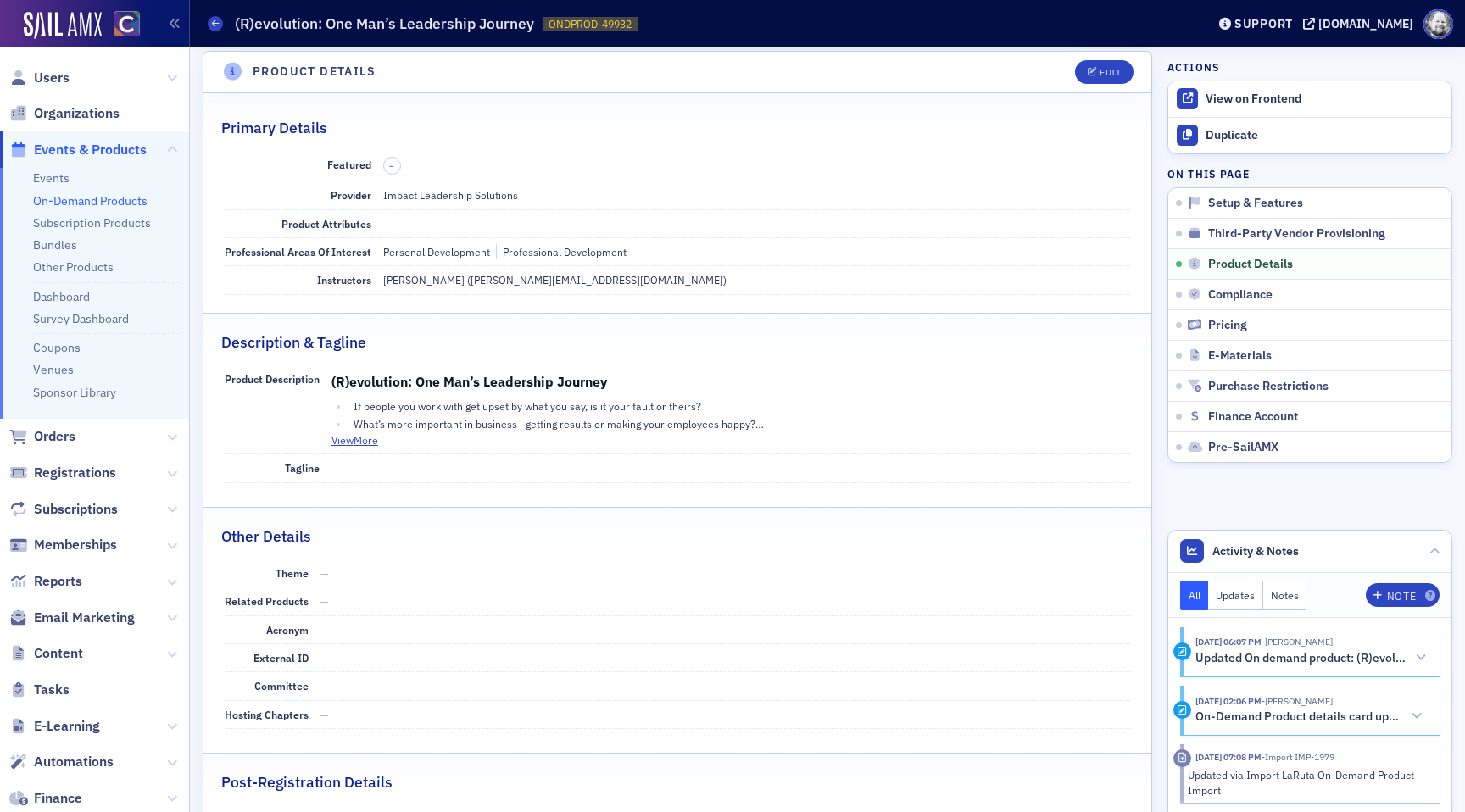
scroll to position [567, 0]
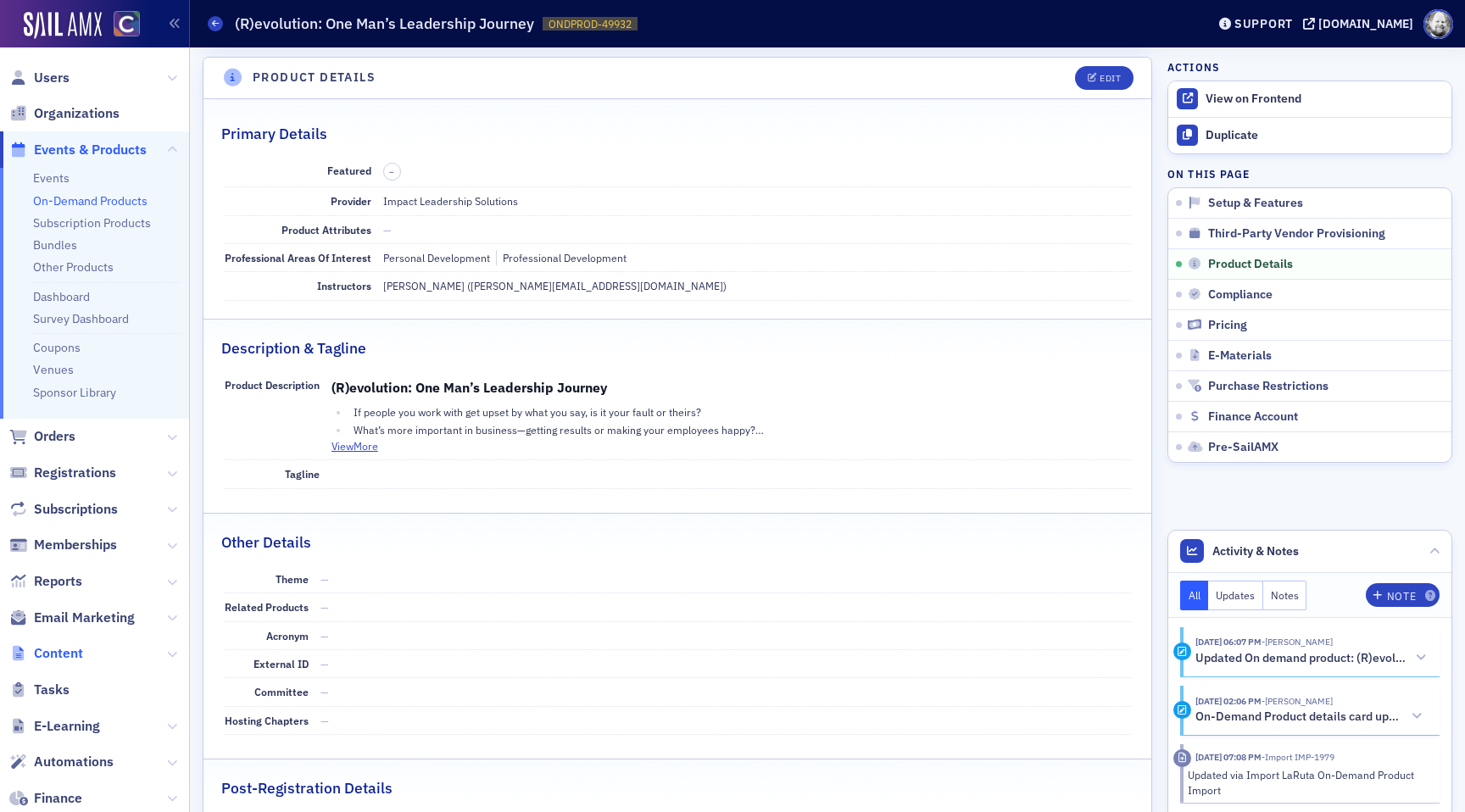
click at [64, 659] on span "Content" at bounding box center [58, 653] width 49 height 19
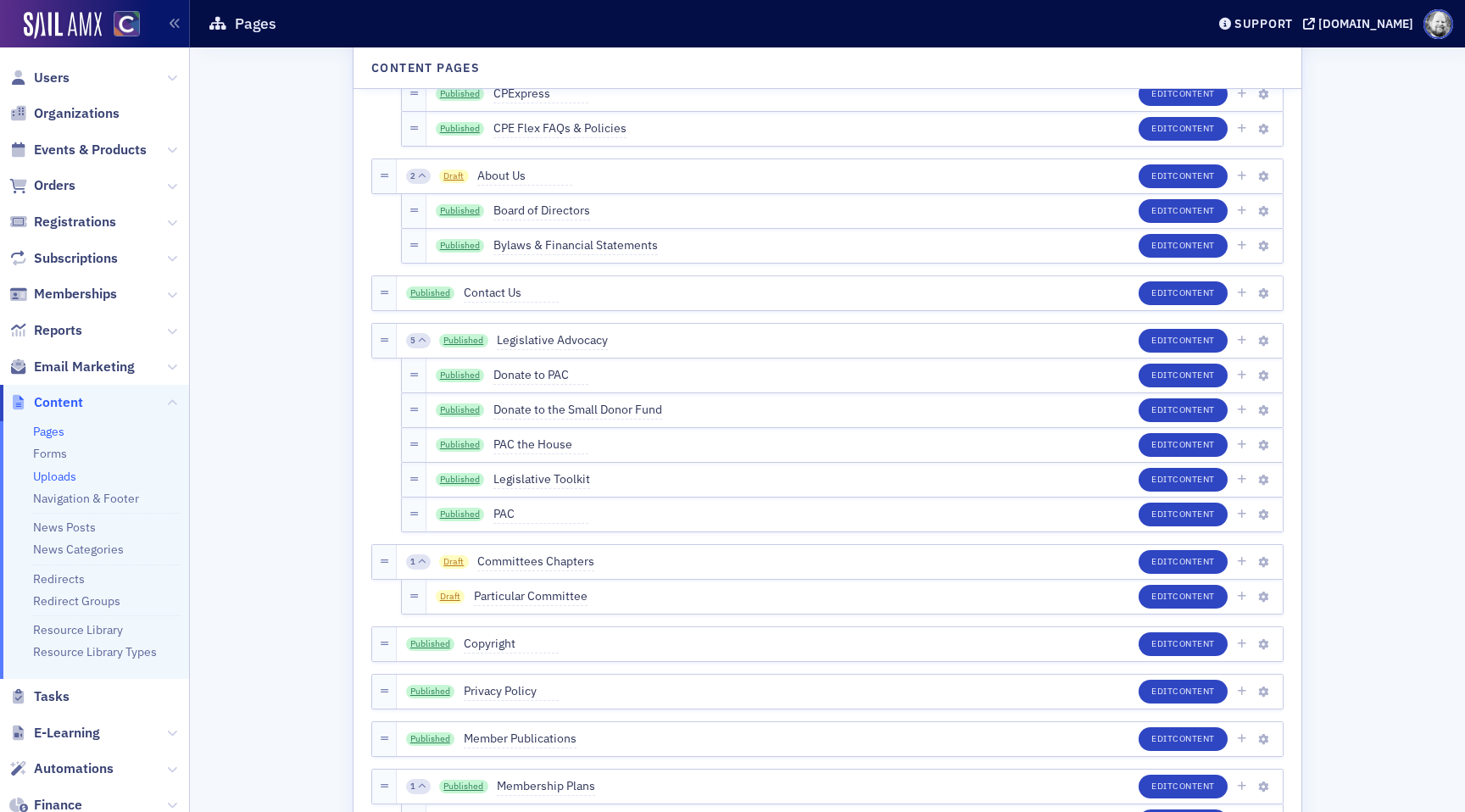
click at [71, 472] on link "Uploads" at bounding box center [55, 476] width 44 height 15
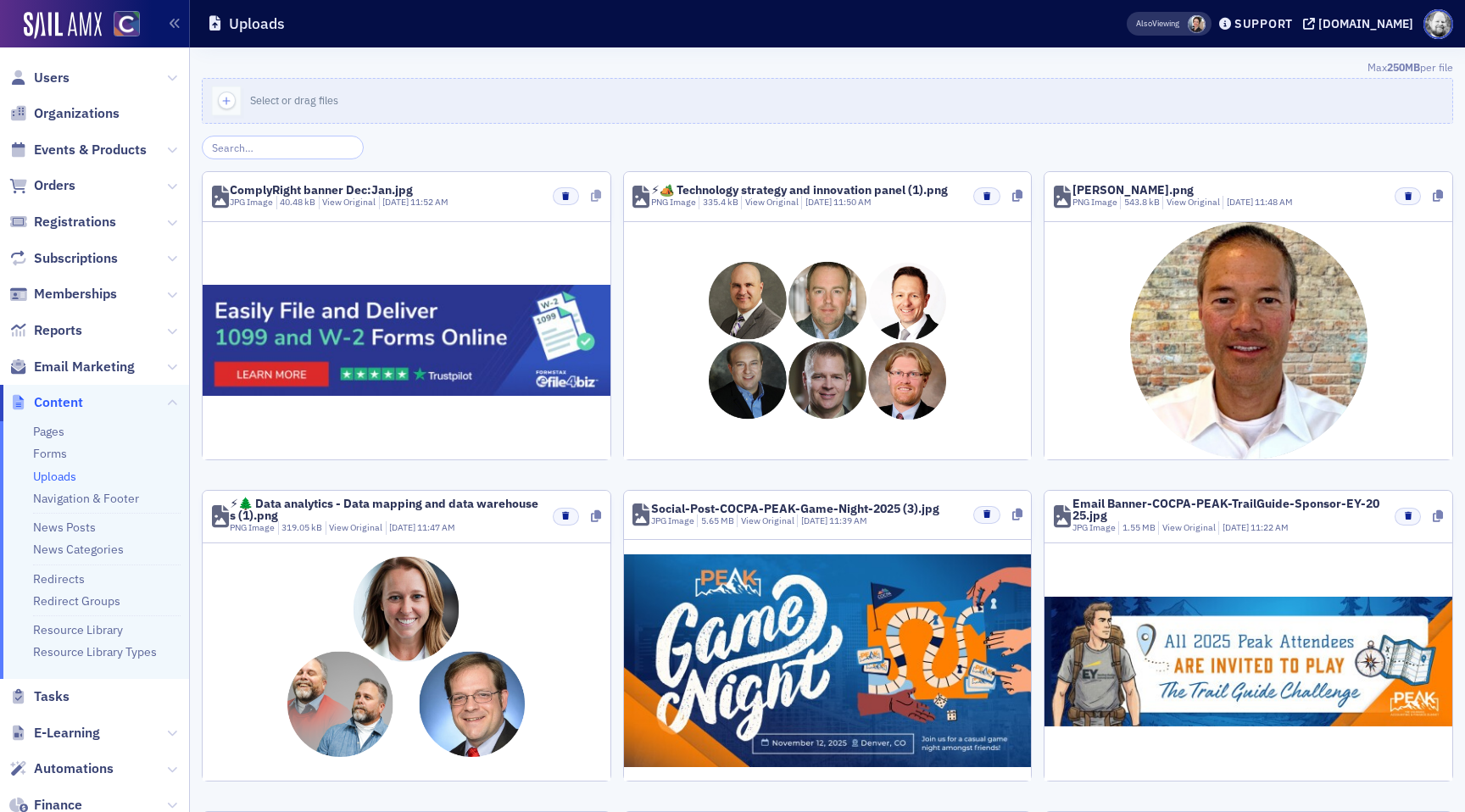
click at [597, 198] on icon at bounding box center [596, 196] width 10 height 12
click at [89, 149] on span "Events & Products" at bounding box center [90, 150] width 112 height 19
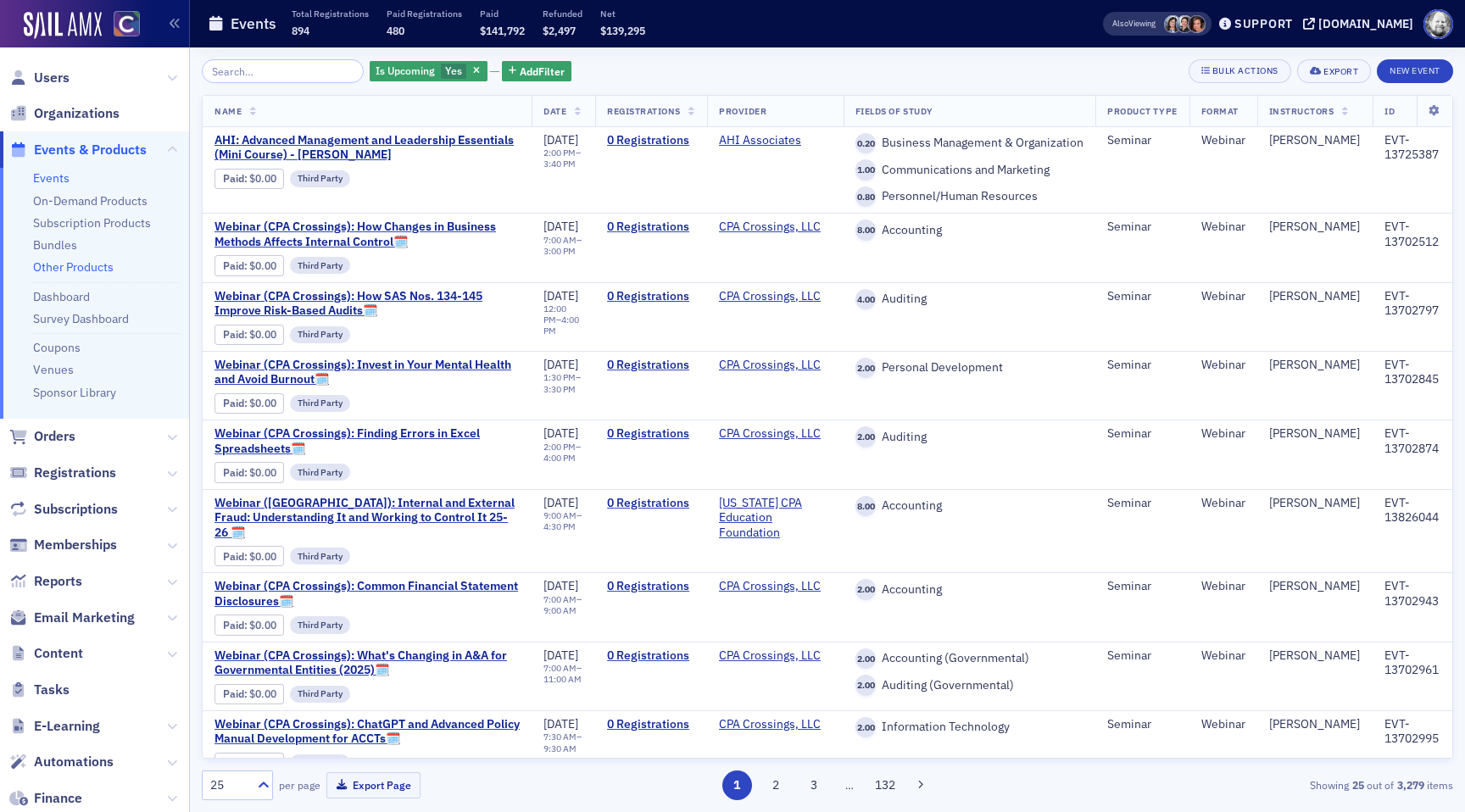
drag, startPoint x: 89, startPoint y: 149, endPoint x: 84, endPoint y: 268, distance: 119.1
click at [84, 268] on link "Other Products" at bounding box center [73, 266] width 81 height 15
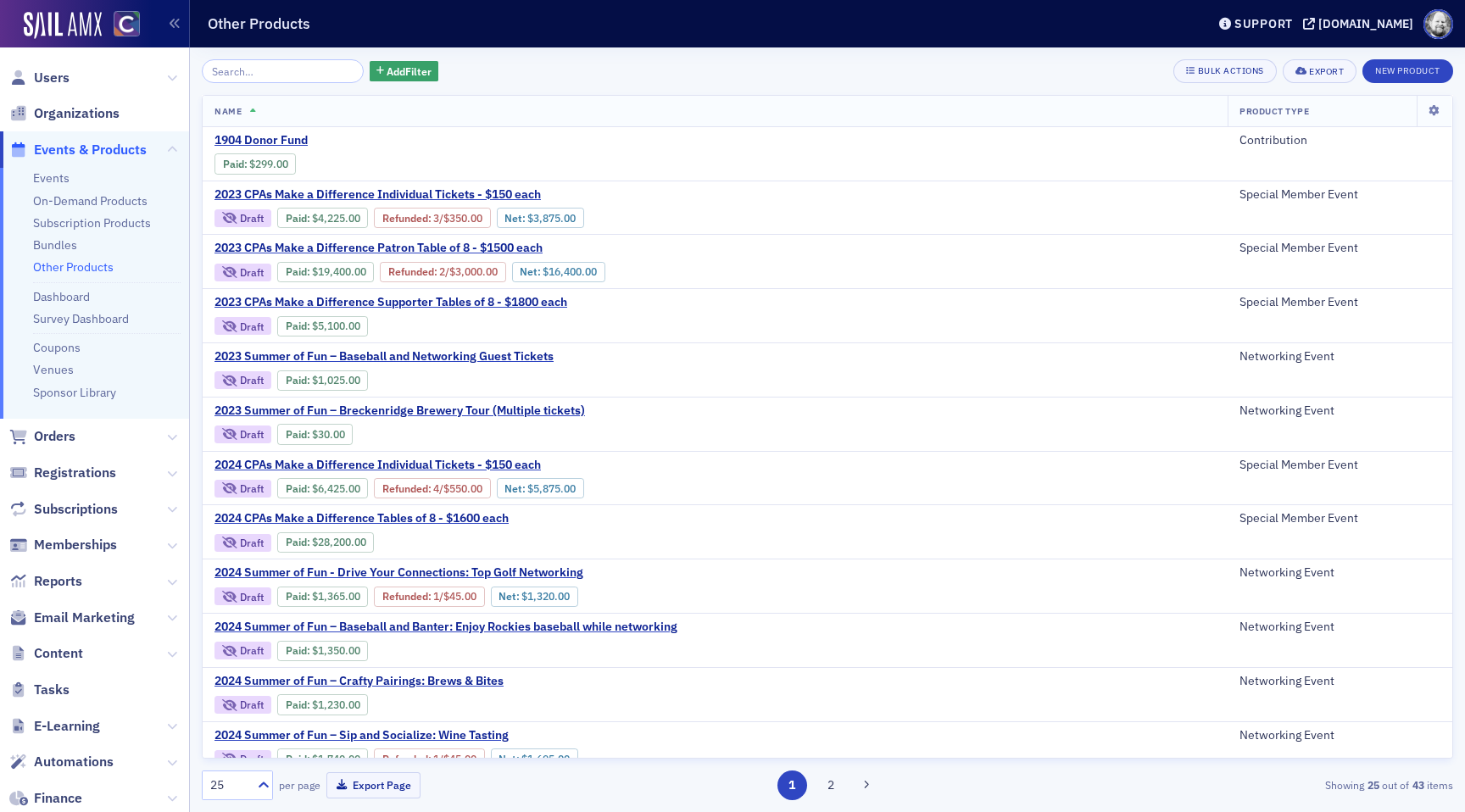
drag, startPoint x: 84, startPoint y: 268, endPoint x: 149, endPoint y: 199, distance: 94.8
click at [149, 199] on li "On-Demand Products" at bounding box center [107, 200] width 148 height 16
click at [132, 198] on link "On-Demand Products" at bounding box center [90, 200] width 114 height 15
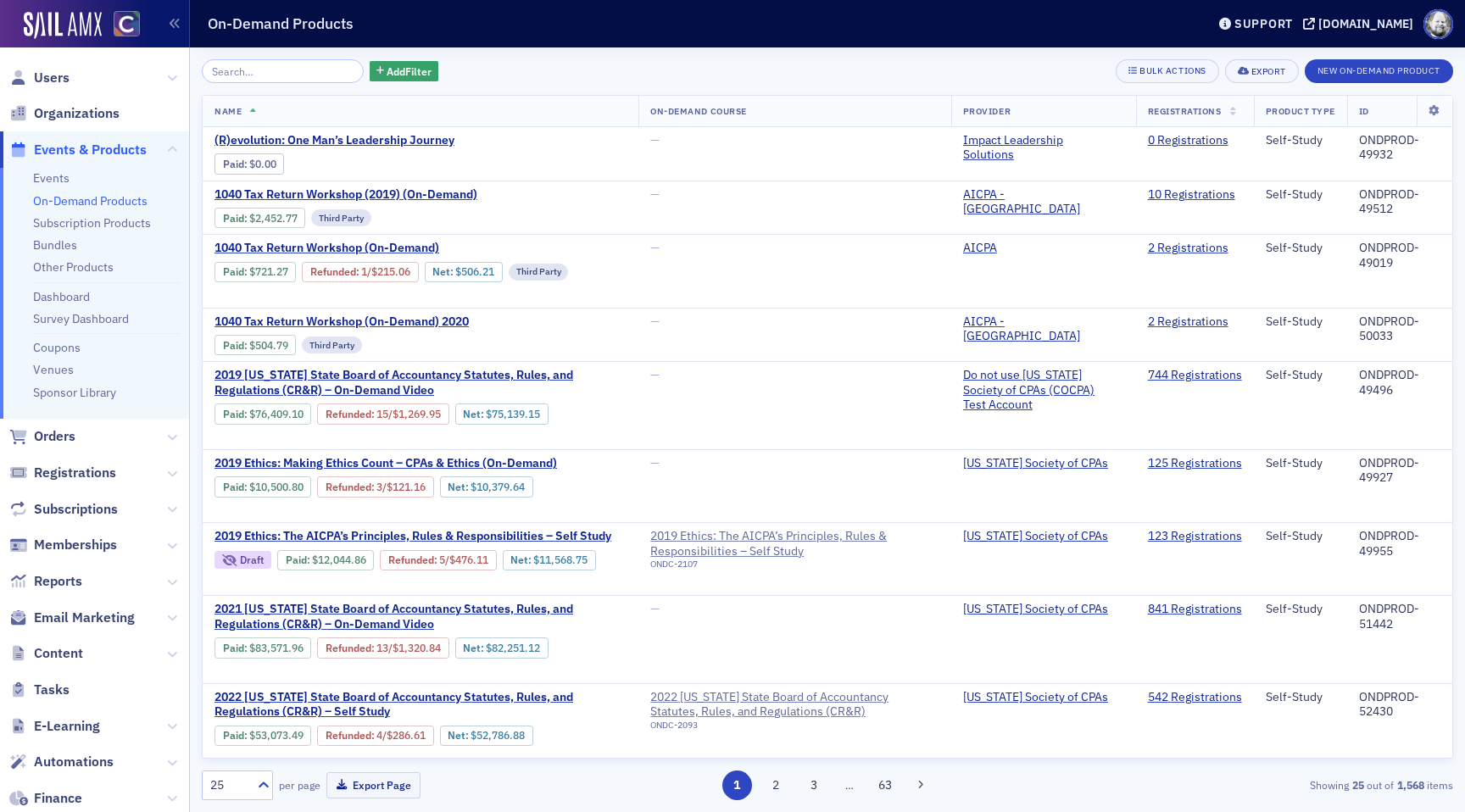
click at [305, 140] on span "(R)evolution: One Man’s Leadership Journey" at bounding box center [357, 140] width 285 height 15
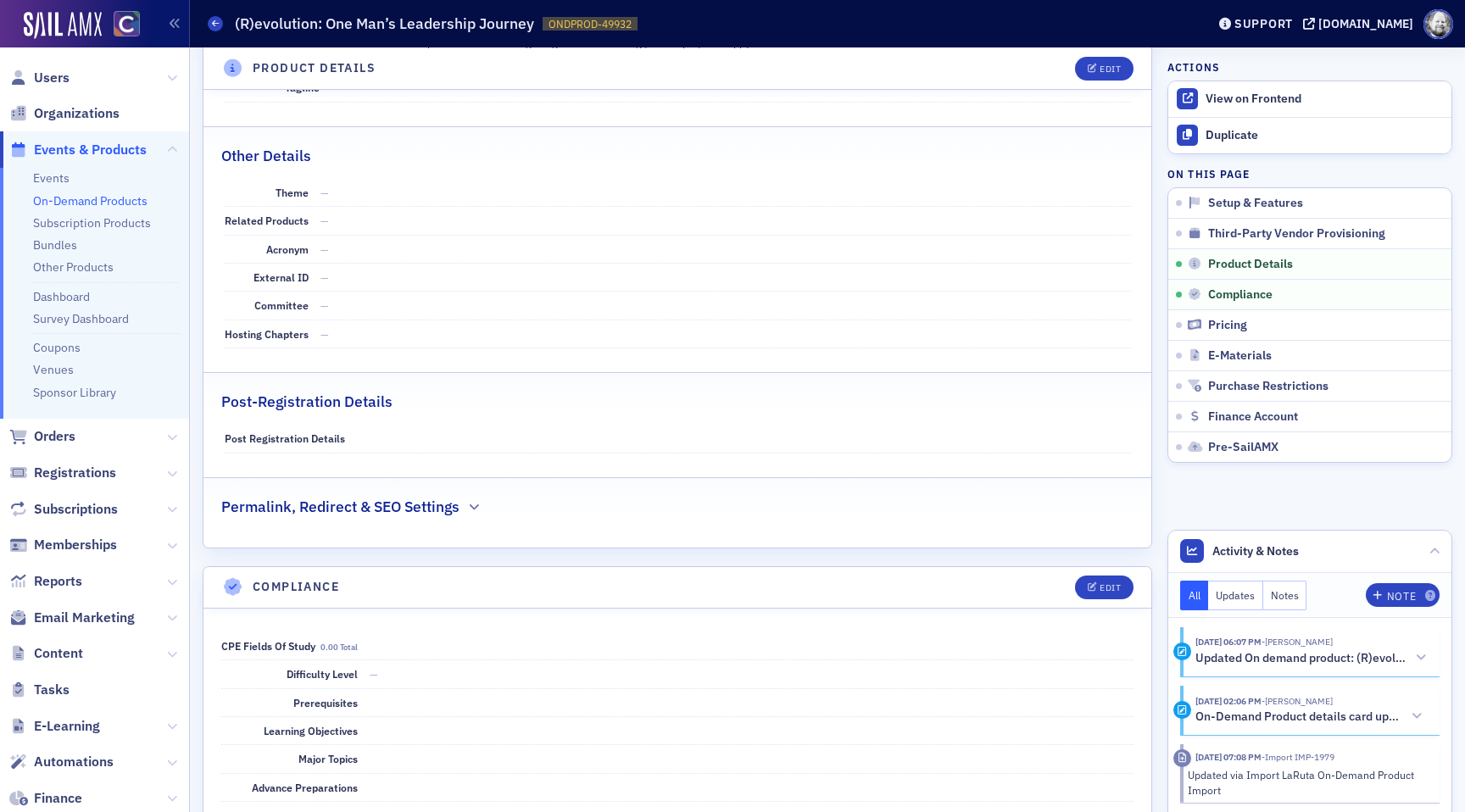
scroll to position [761, 0]
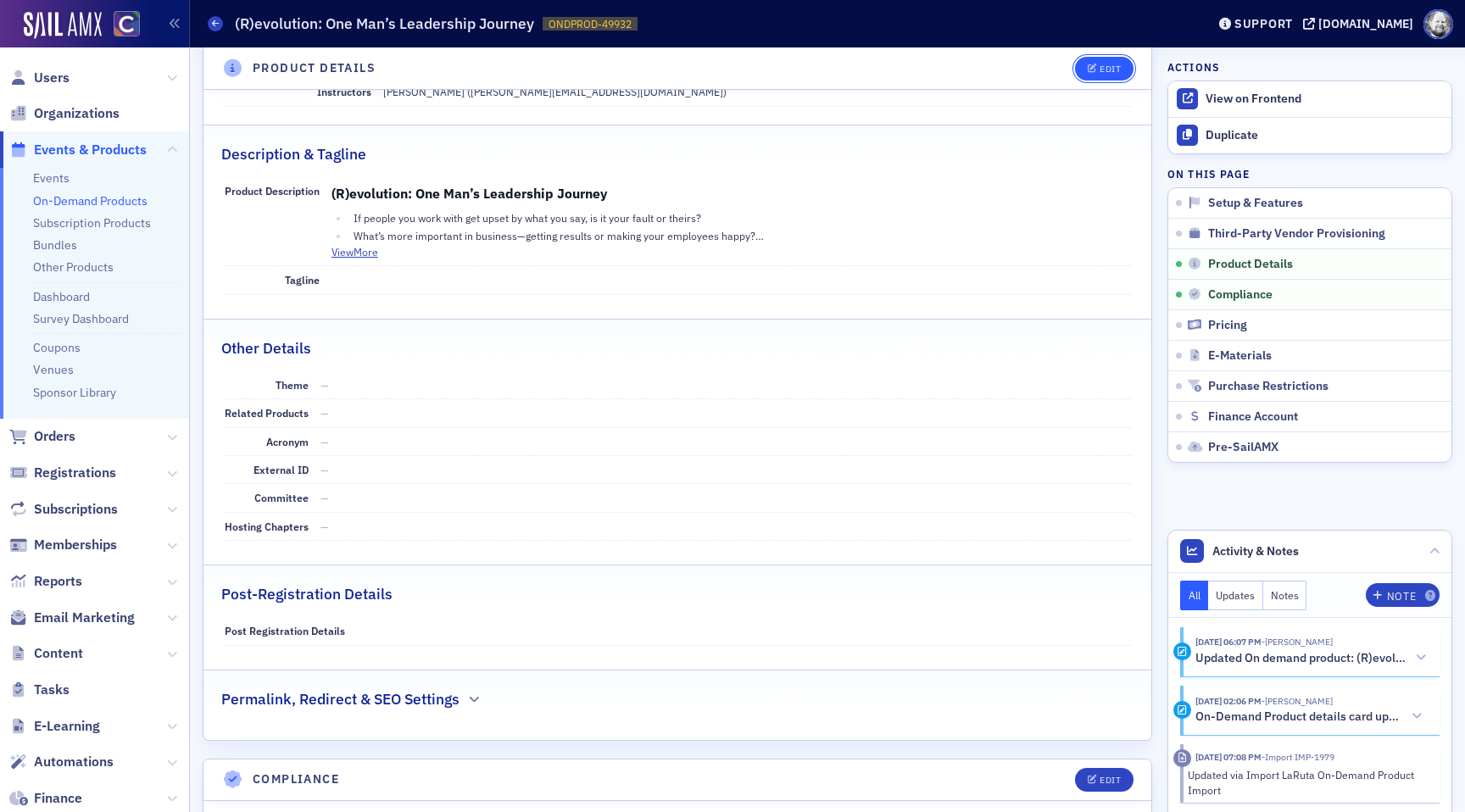
drag, startPoint x: 149, startPoint y: 199, endPoint x: 1097, endPoint y: 64, distance: 957.6
click at [1097, 64] on span "Edit" at bounding box center [1105, 69] width 33 height 9
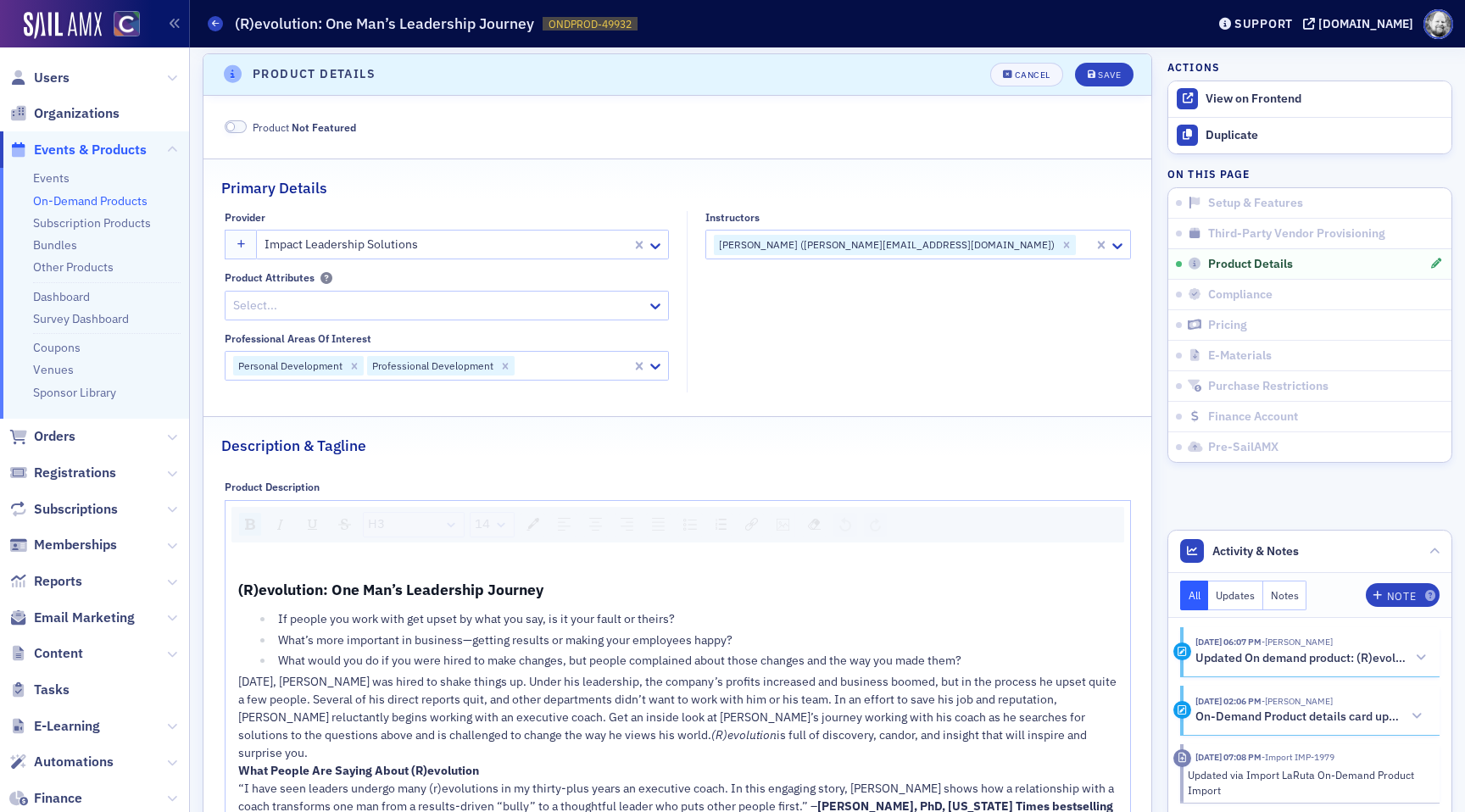
scroll to position [567, 0]
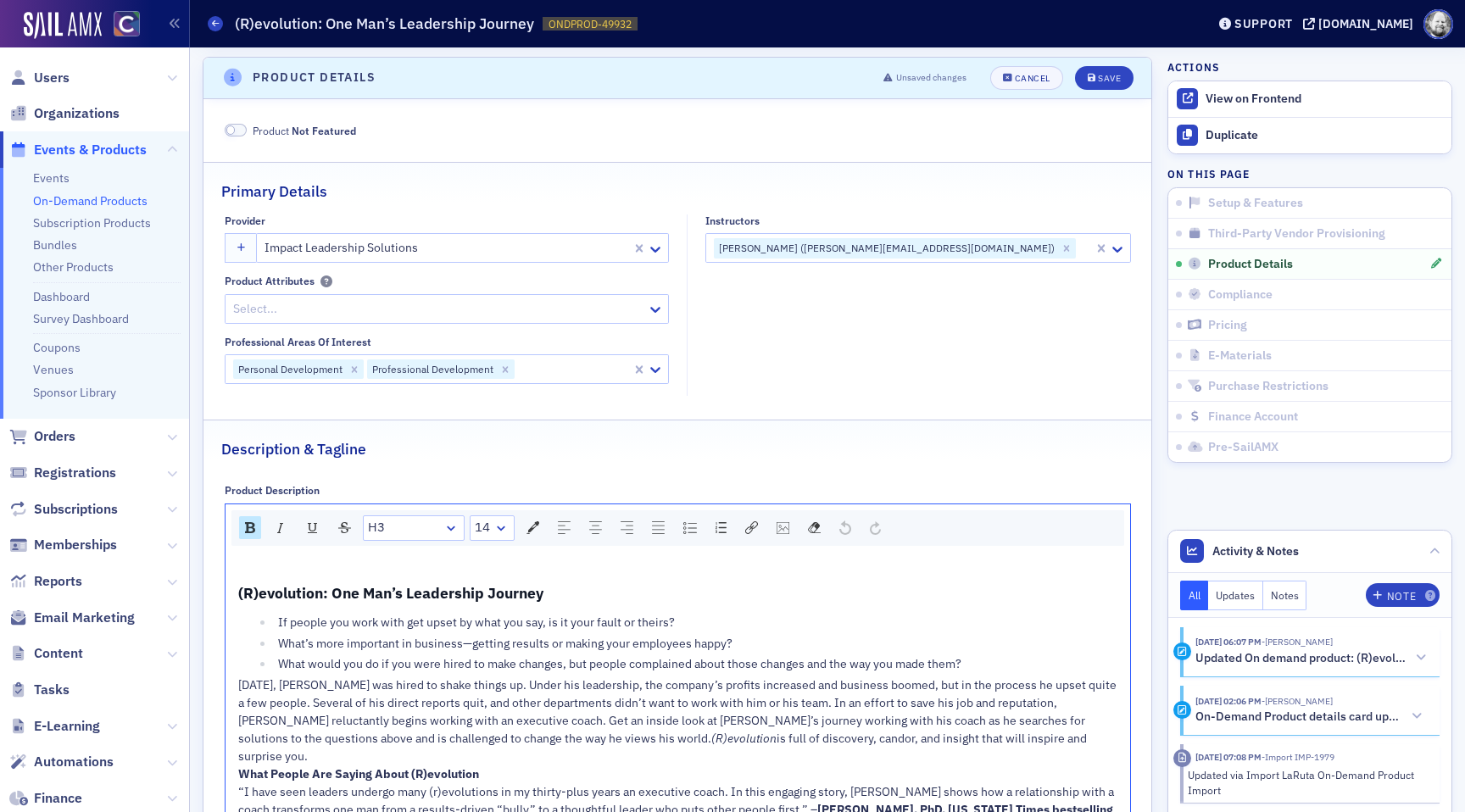
click at [808, 598] on div "(R)evolution: One Man’s Leadership Journey" at bounding box center [679, 594] width 880 height 24
drag, startPoint x: 1097, startPoint y: 64, endPoint x: 779, endPoint y: 527, distance: 561.7
click at [779, 527] on img "rdw-image-control" at bounding box center [784, 528] width 13 height 12
drag, startPoint x: 779, startPoint y: 527, endPoint x: 807, endPoint y: 587, distance: 66.2
click at [807, 587] on input "rdw-image-control" at bounding box center [871, 595] width 172 height 30
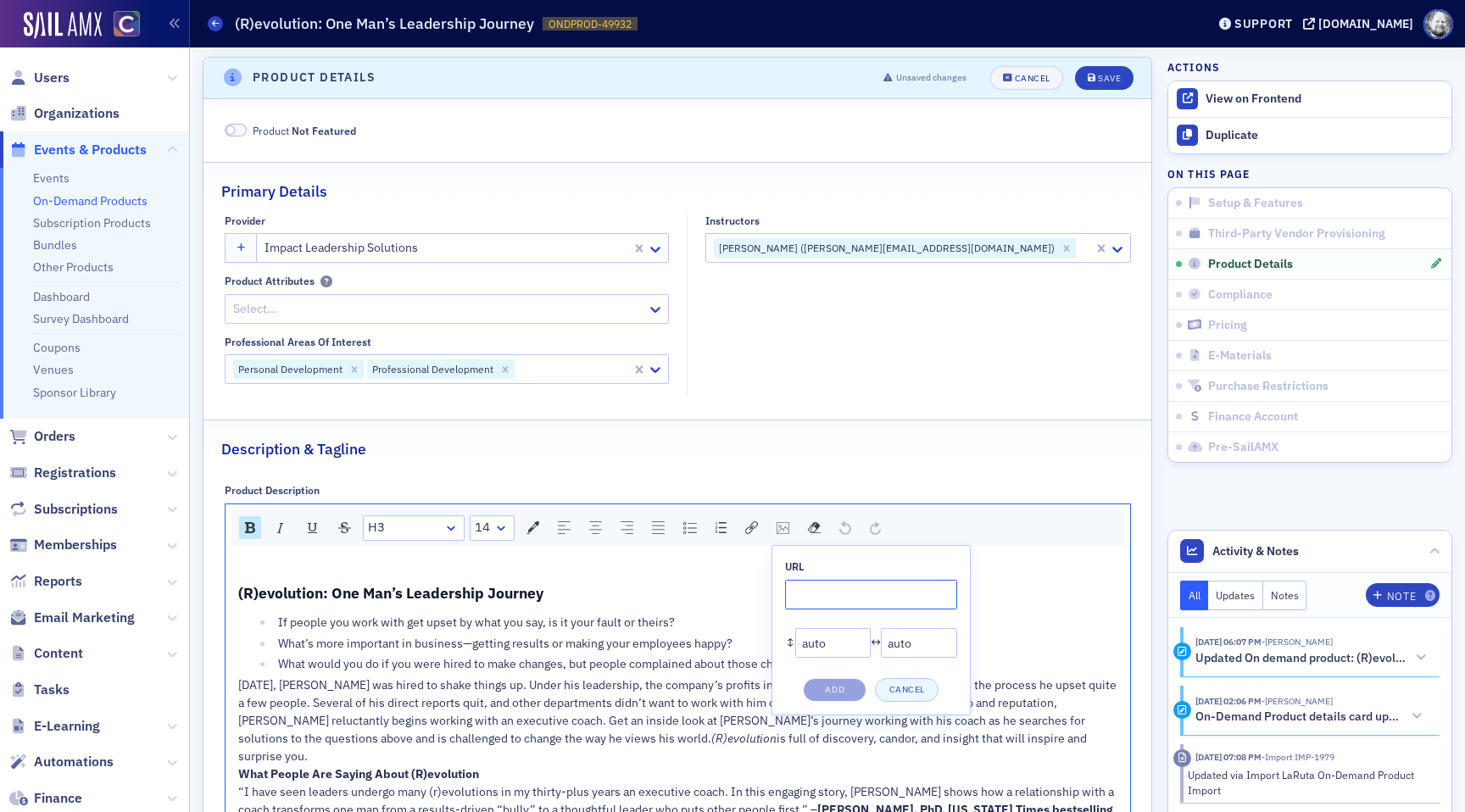
paste input "https://cdn.sailamx.com/2/cms_uploads/14c469519a2a389d90d58318d120c3ac/conversi…"
type input "https://cdn.sailamx.com/2/cms_uploads/14c469519a2a389d90d58318d120c3ac/conversi…"
click at [843, 690] on button "Add" at bounding box center [835, 690] width 64 height 24
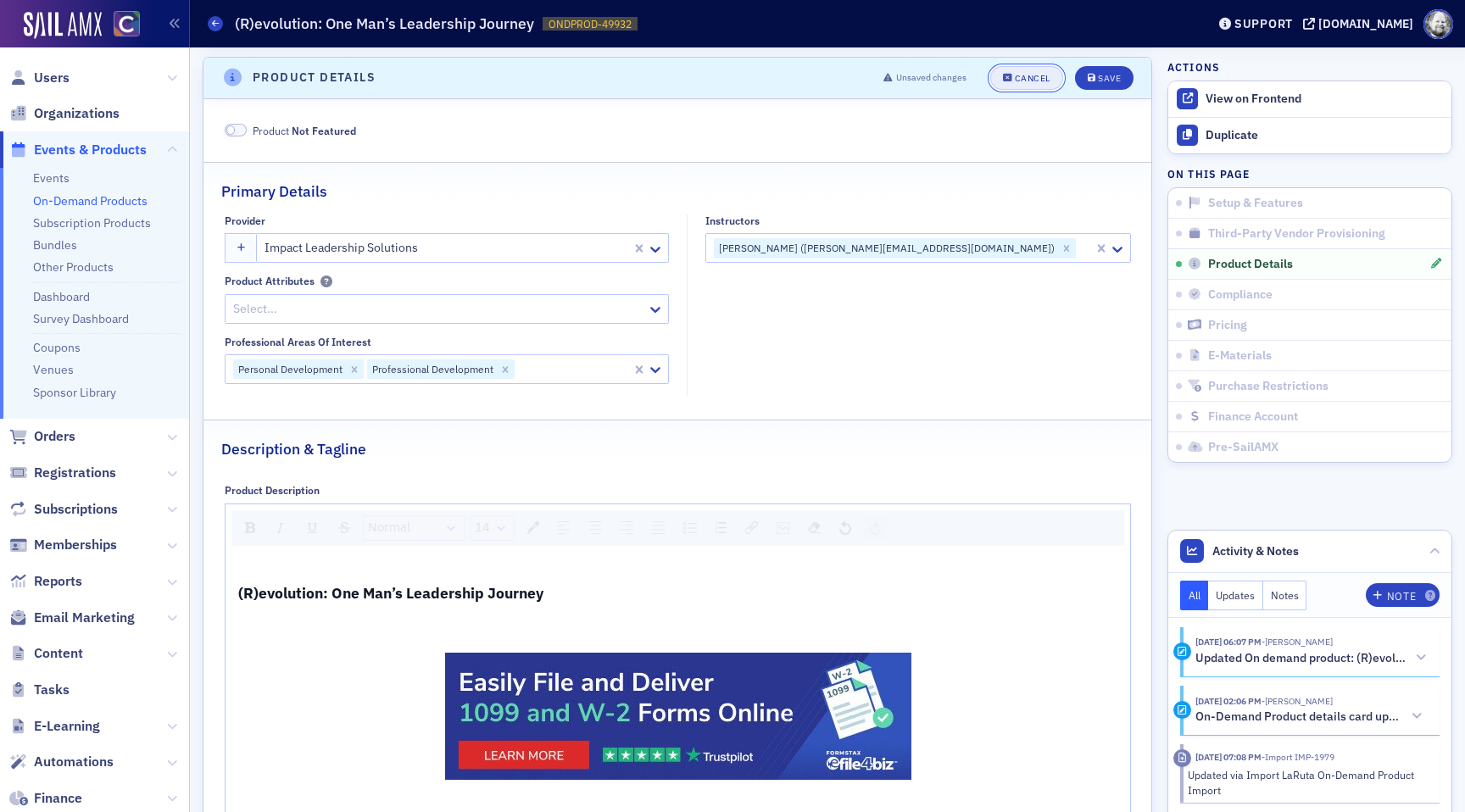
drag, startPoint x: 807, startPoint y: 587, endPoint x: 1035, endPoint y: 82, distance: 554.1
click at [1035, 82] on div "Cancel" at bounding box center [1032, 78] width 35 height 9
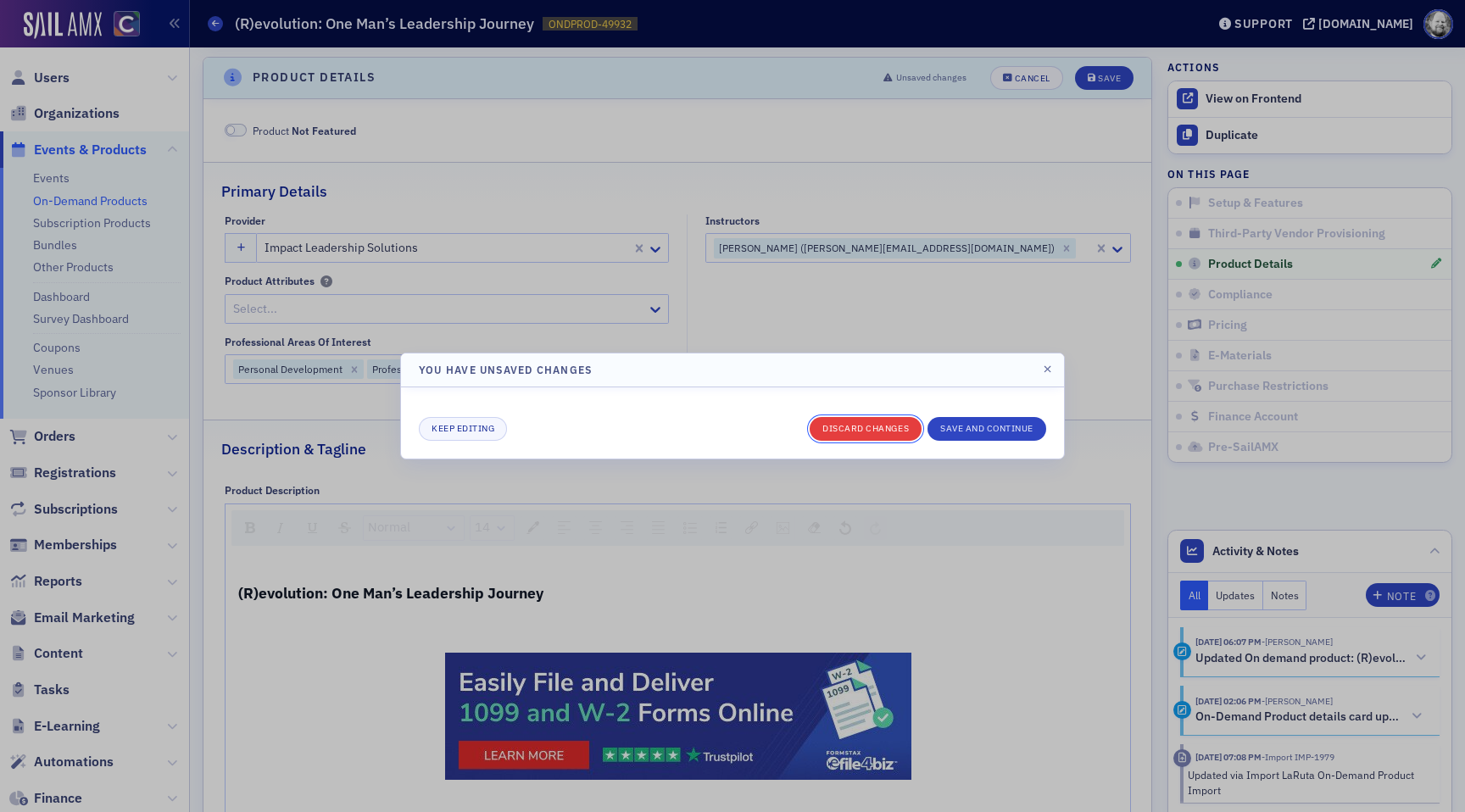
drag, startPoint x: 1035, startPoint y: 82, endPoint x: 884, endPoint y: 428, distance: 377.5
click at [884, 428] on button "Discard changes" at bounding box center [865, 429] width 112 height 24
